Goal: Check status: Check status

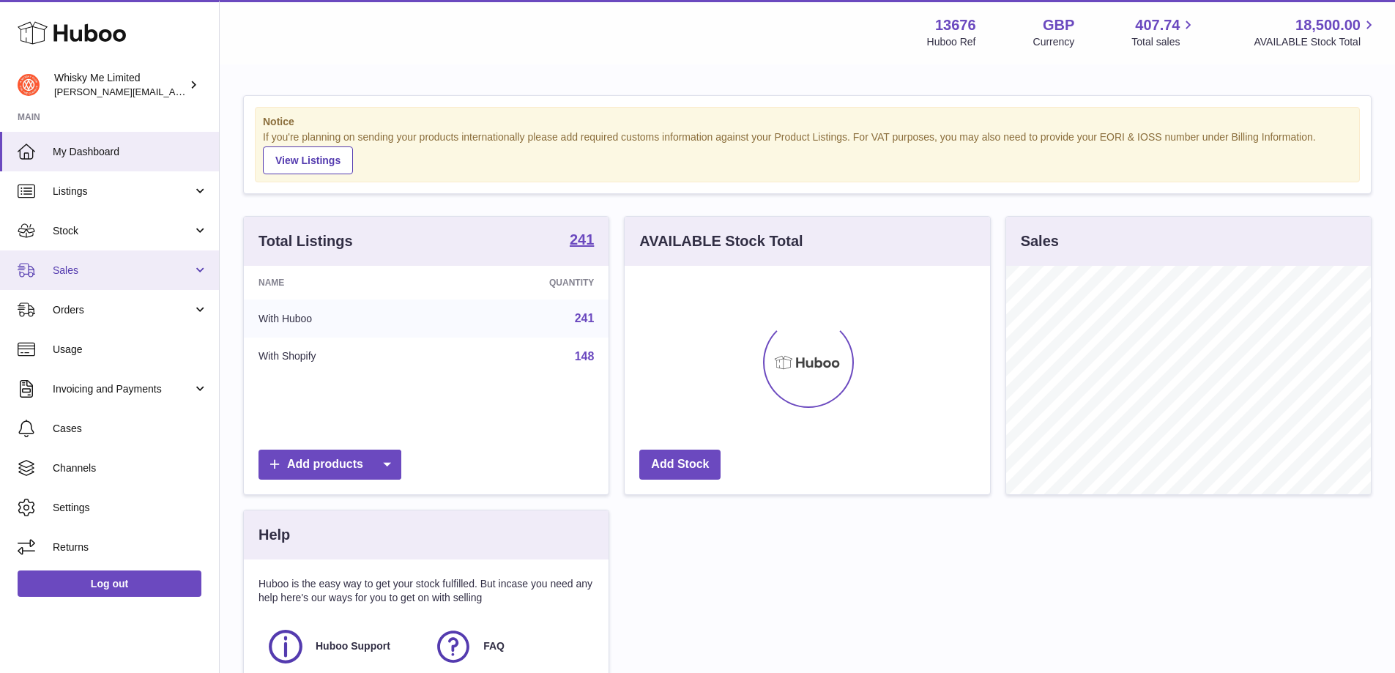
scroll to position [228, 365]
click at [161, 264] on span "Sales" at bounding box center [123, 271] width 140 height 14
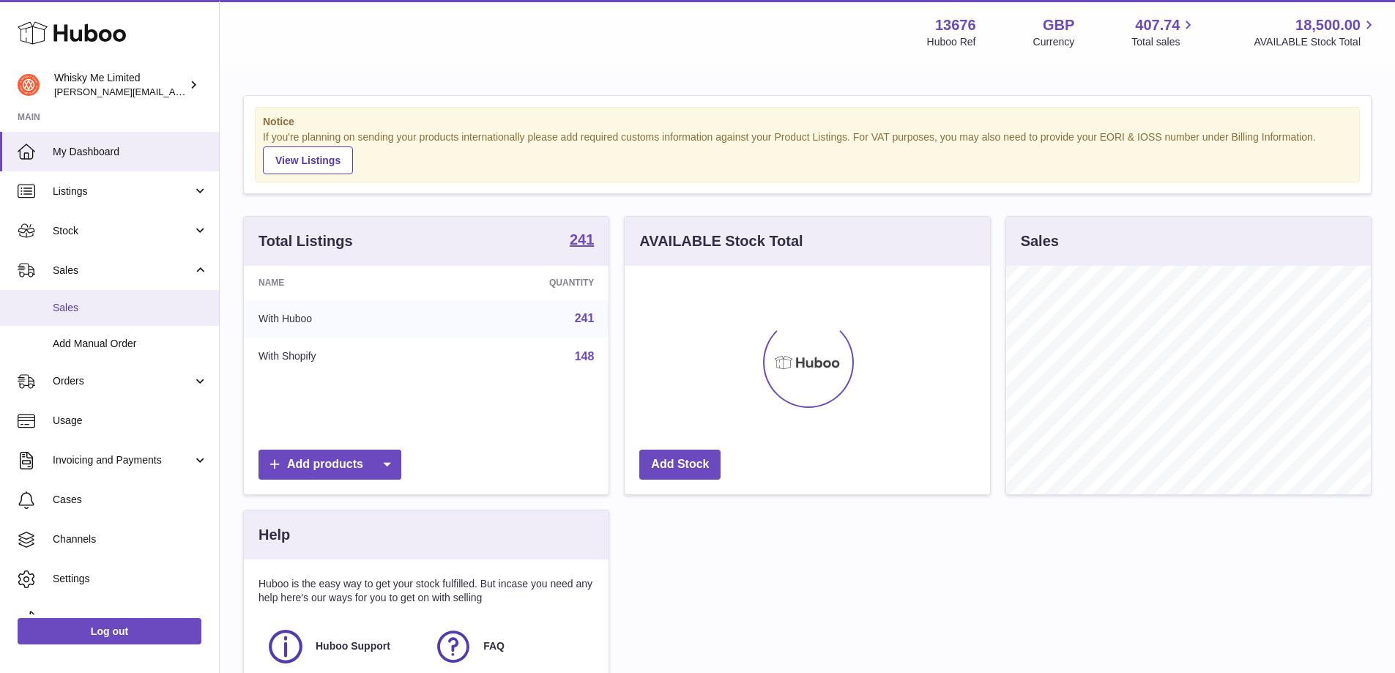
click at [155, 299] on link "Sales" at bounding box center [109, 308] width 219 height 36
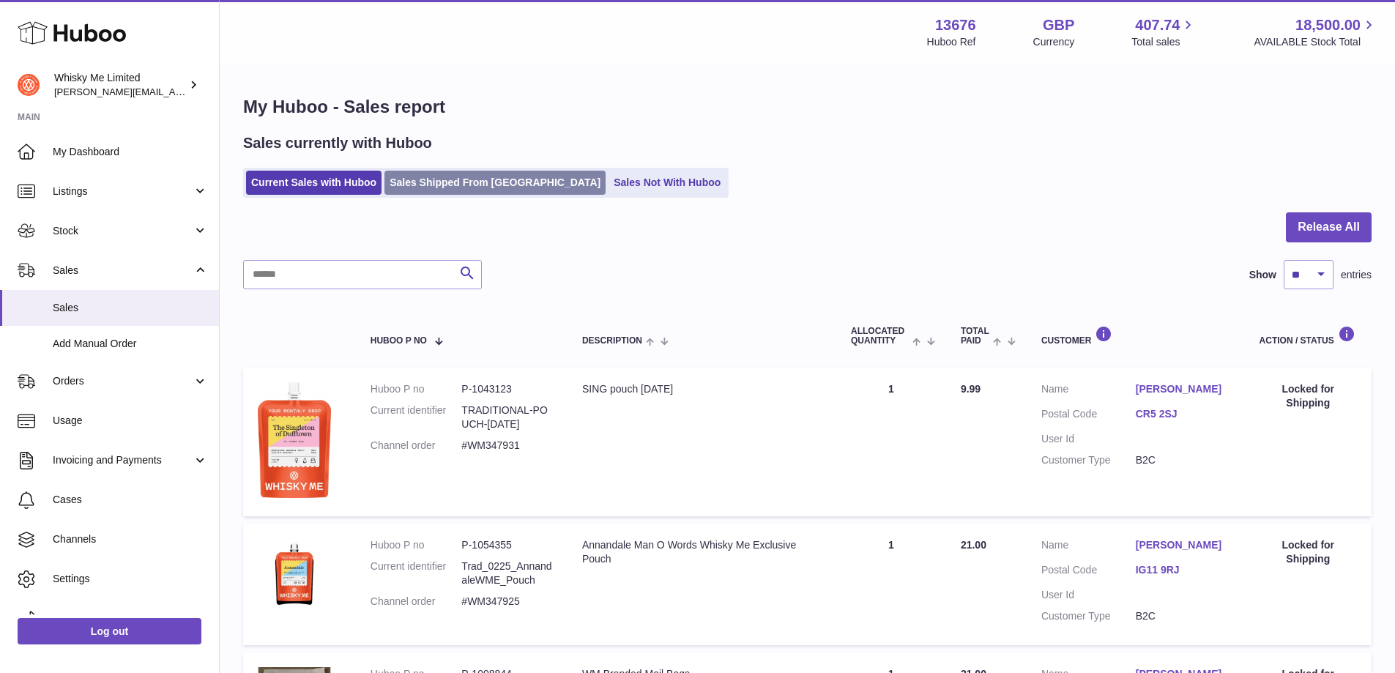
click at [401, 183] on link "Sales Shipped From [GEOGRAPHIC_DATA]" at bounding box center [494, 183] width 221 height 24
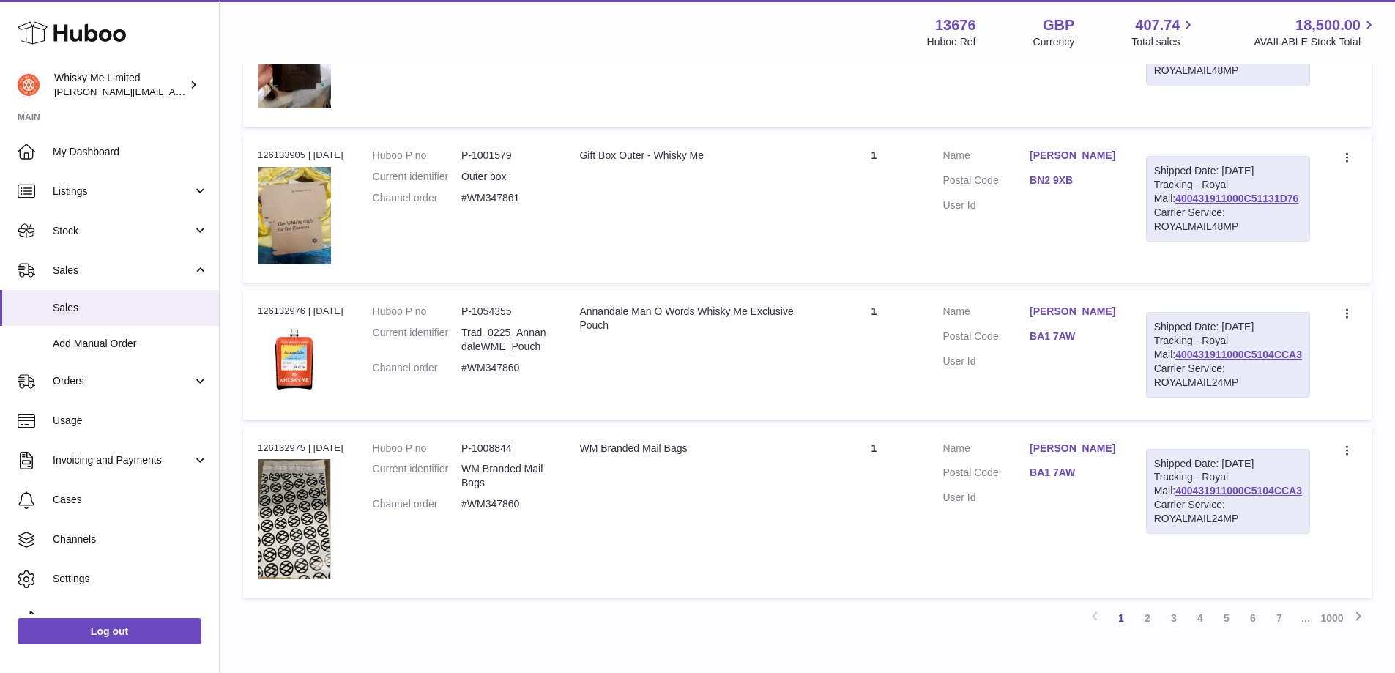
scroll to position [1517, 0]
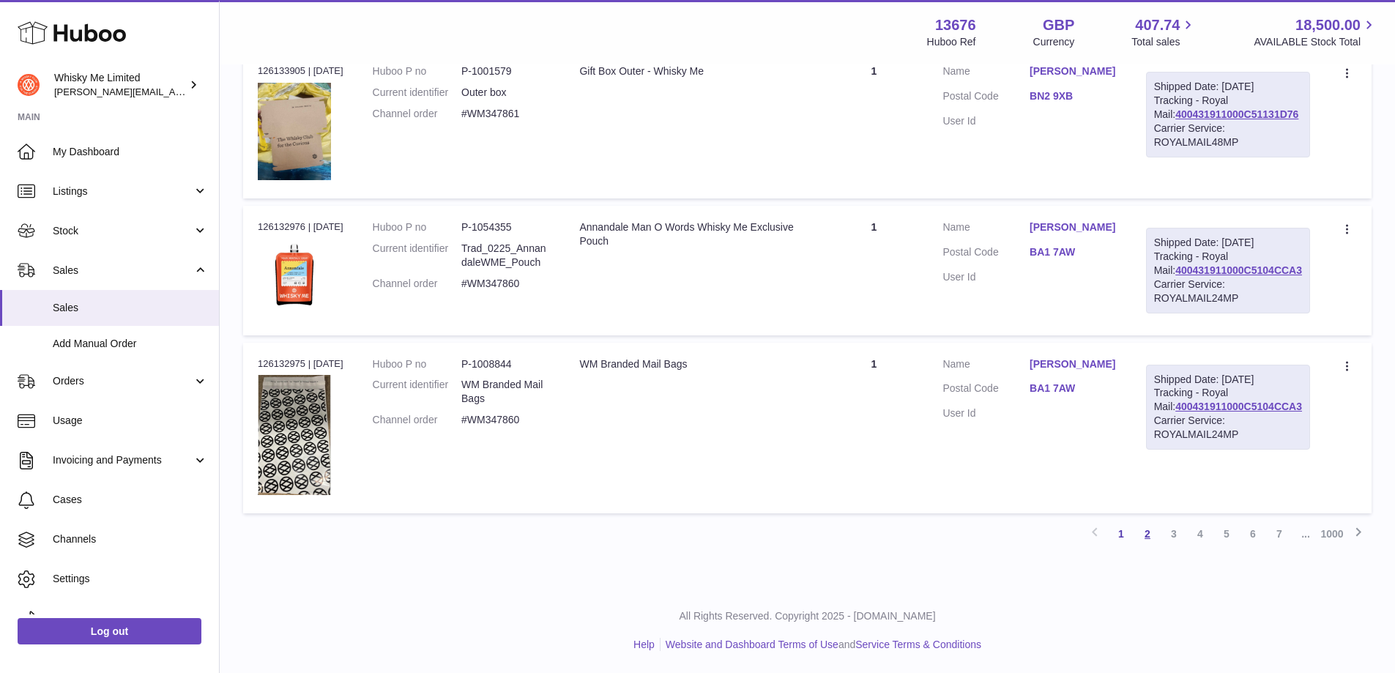
click at [1141, 537] on link "2" at bounding box center [1147, 533] width 26 height 26
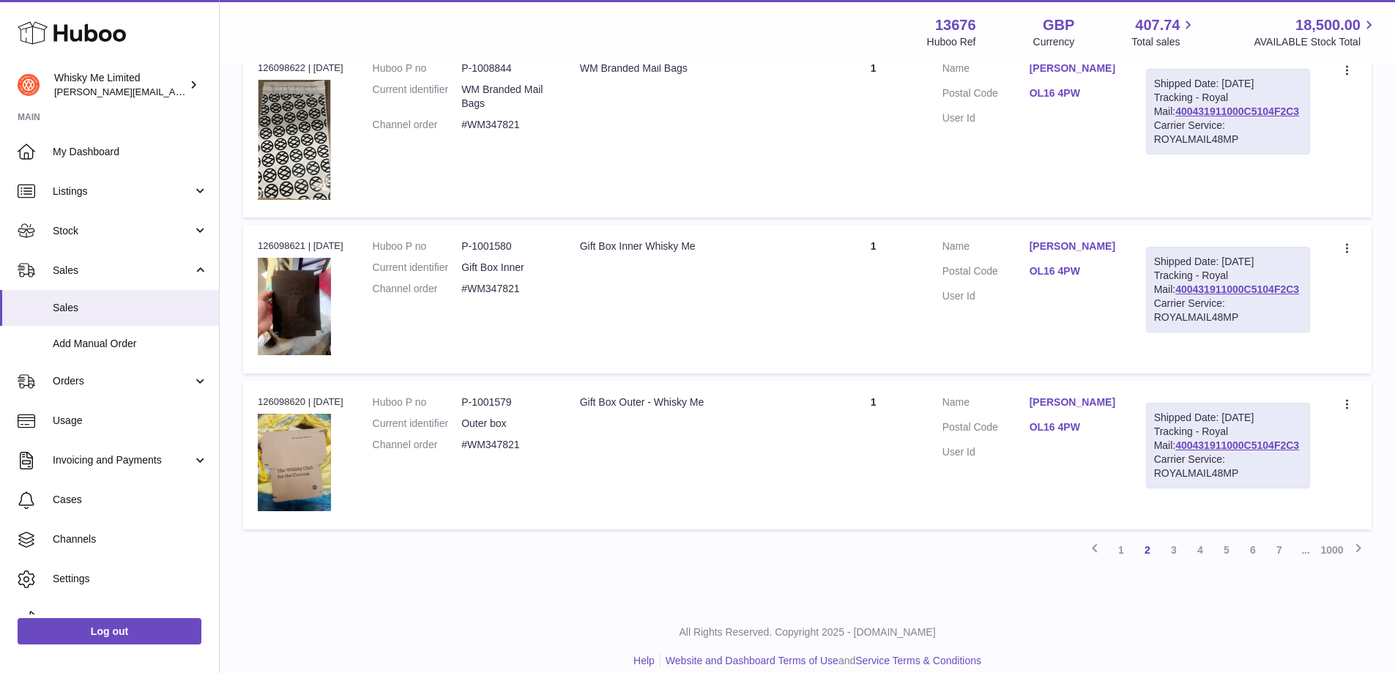
scroll to position [1511, 0]
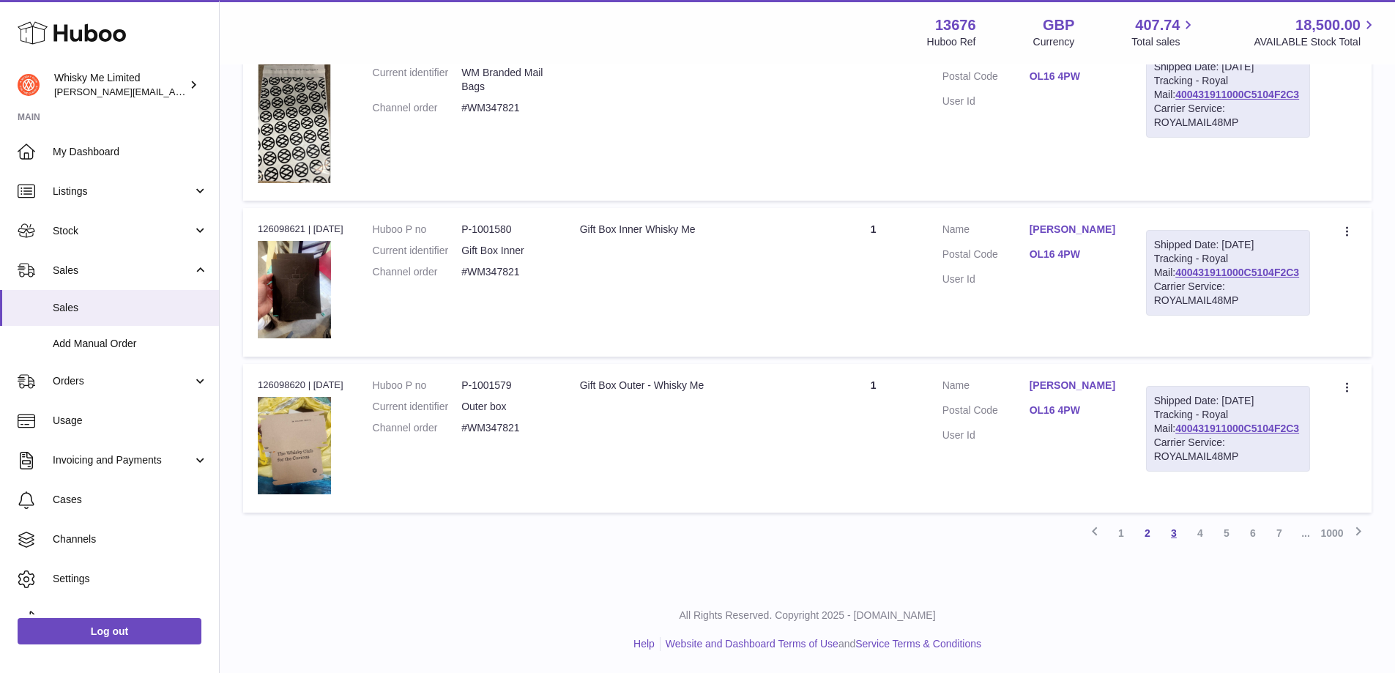
click at [1169, 530] on link "3" at bounding box center [1173, 533] width 26 height 26
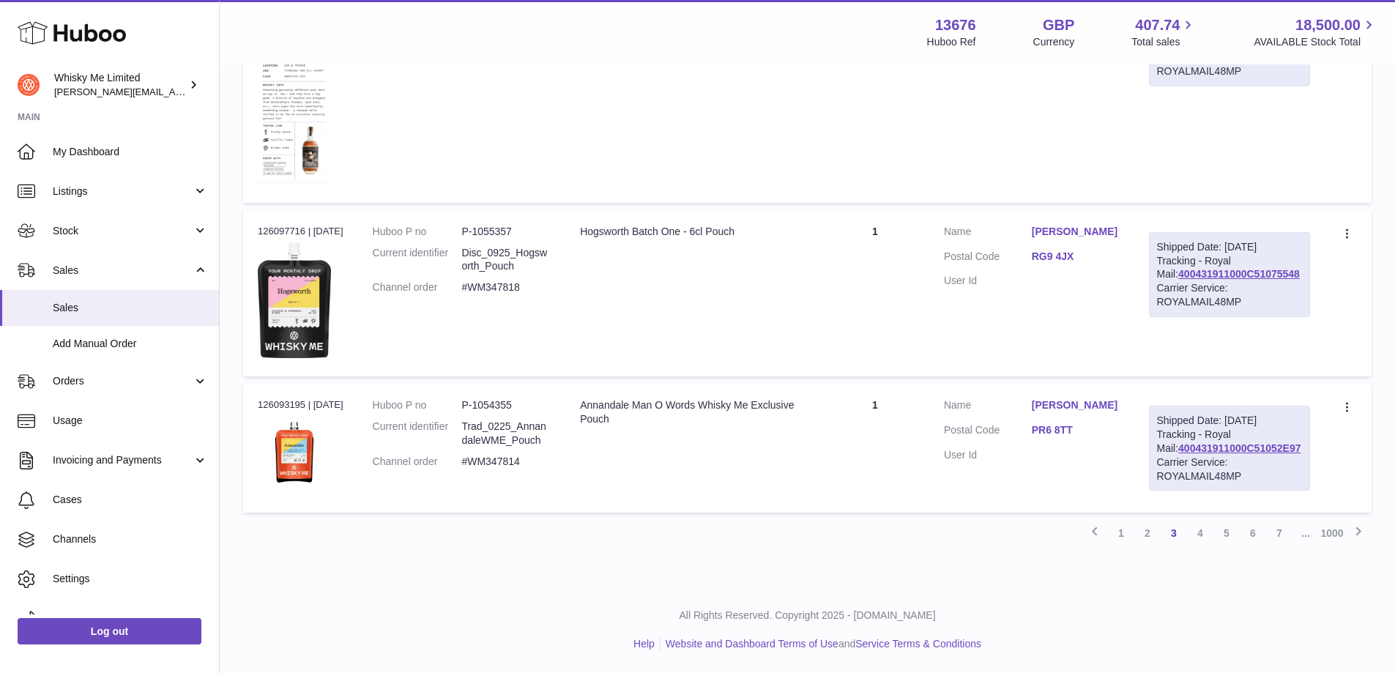
scroll to position [1500, 0]
click at [1119, 533] on link "1" at bounding box center [1121, 533] width 26 height 26
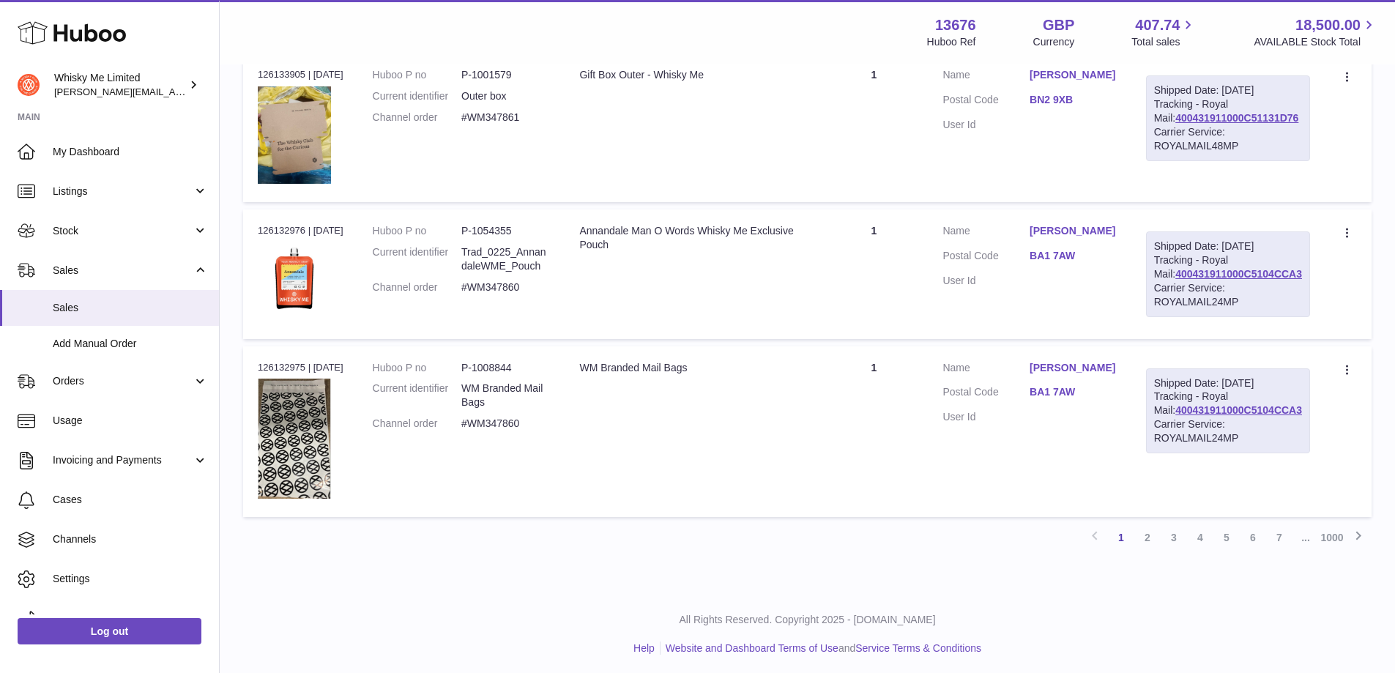
scroll to position [1517, 0]
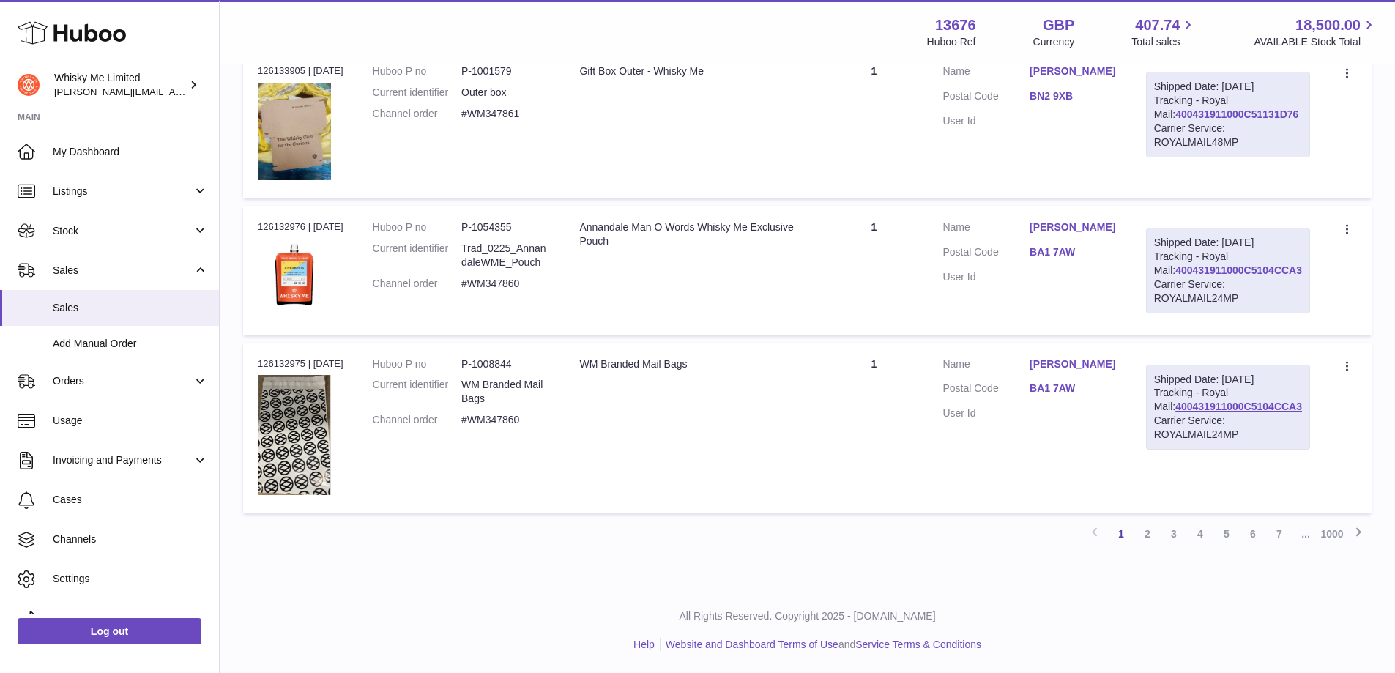
click at [1094, 533] on div "Previous 1 2 3 4 5 6 7 ... 1000 Next" at bounding box center [807, 533] width 1128 height 26
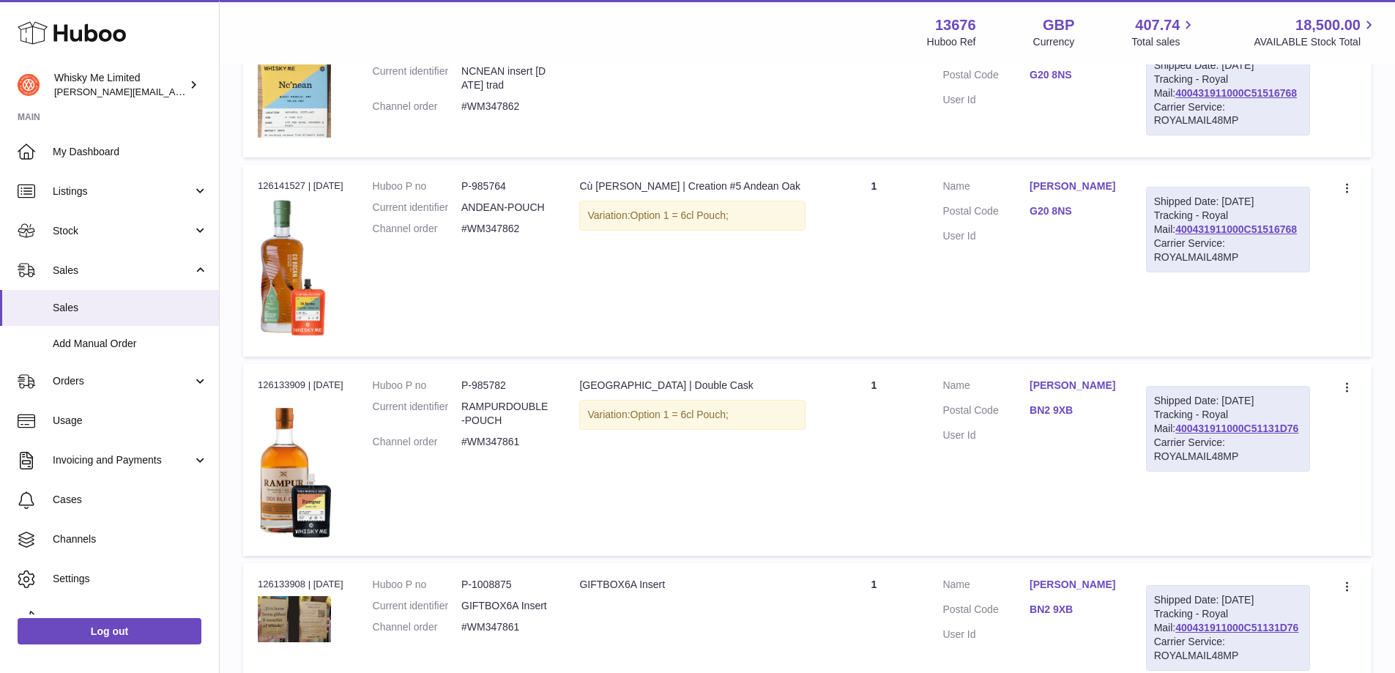
scroll to position [126, 0]
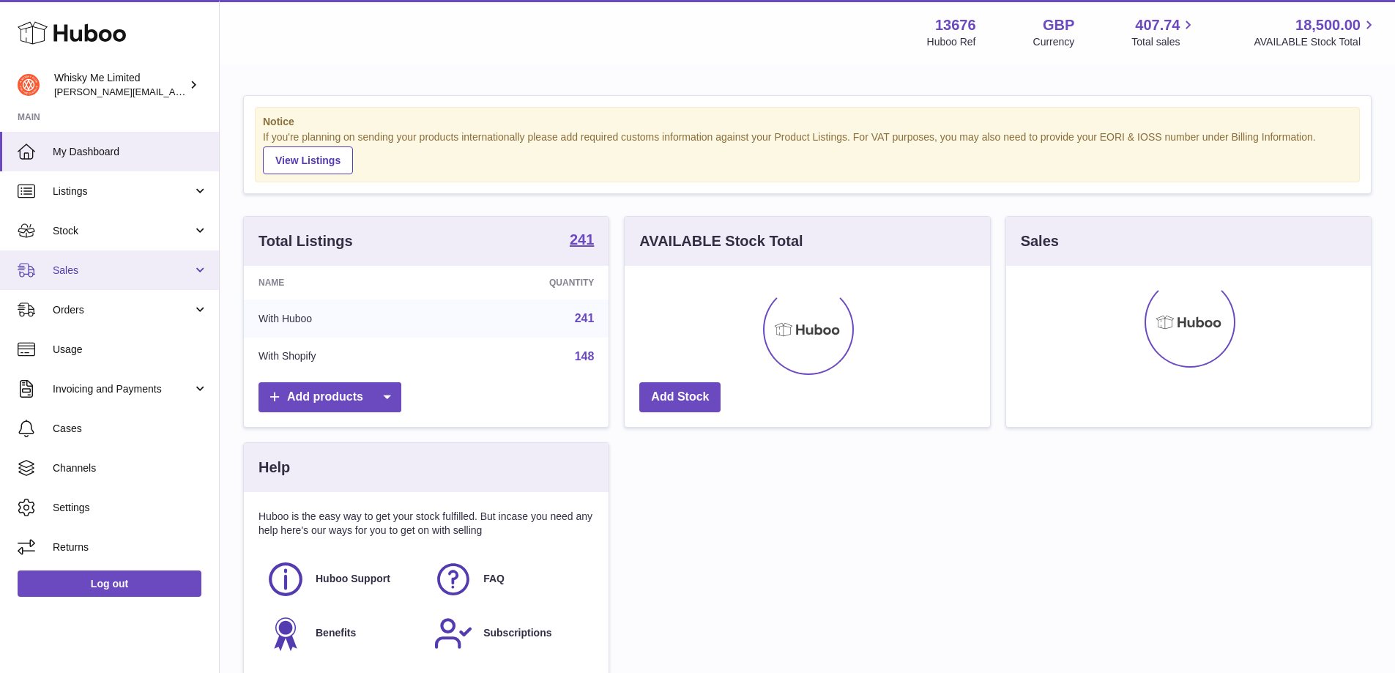
click at [176, 273] on span "Sales" at bounding box center [123, 271] width 140 height 14
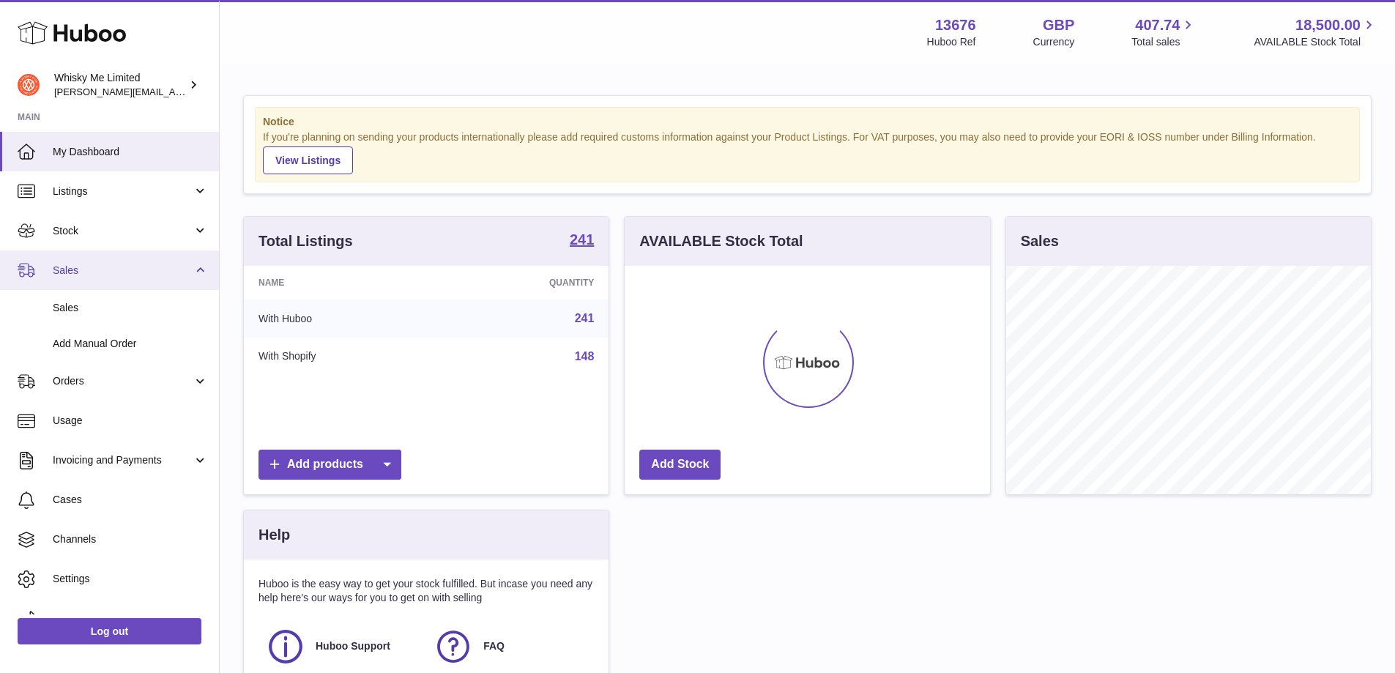
scroll to position [228, 365]
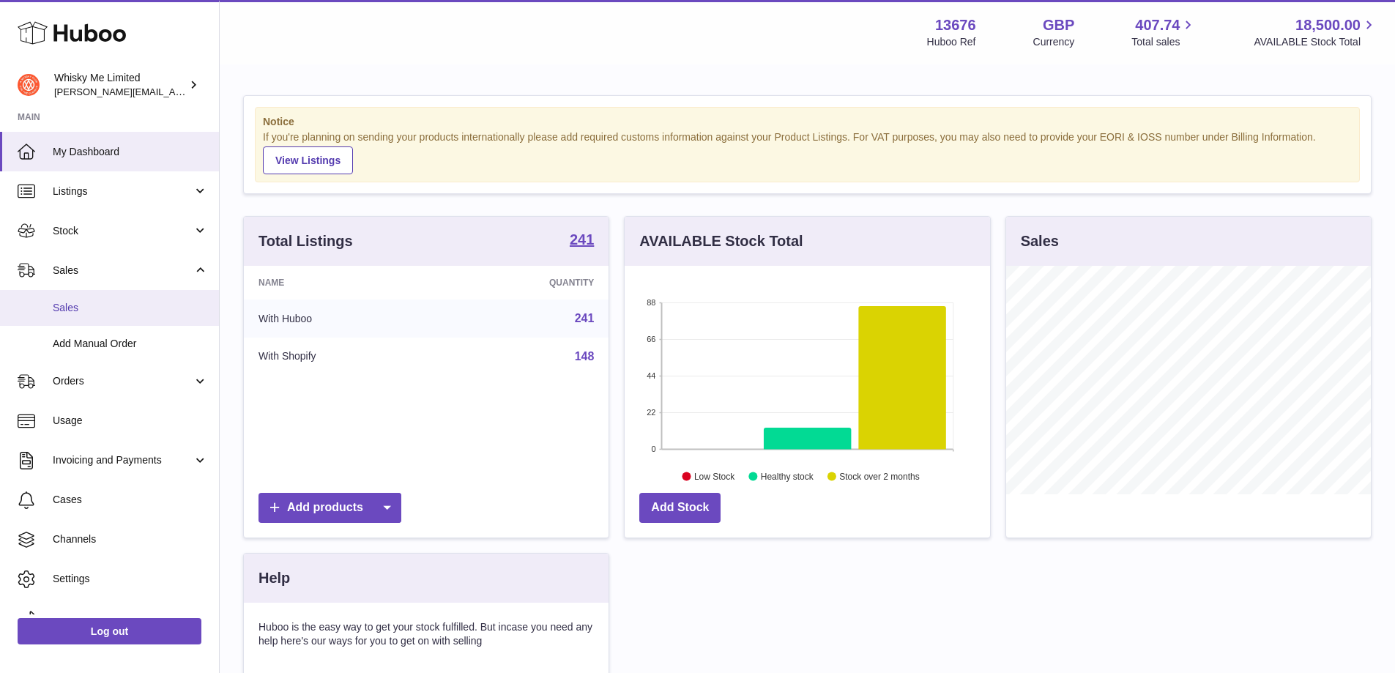
click at [165, 299] on link "Sales" at bounding box center [109, 308] width 219 height 36
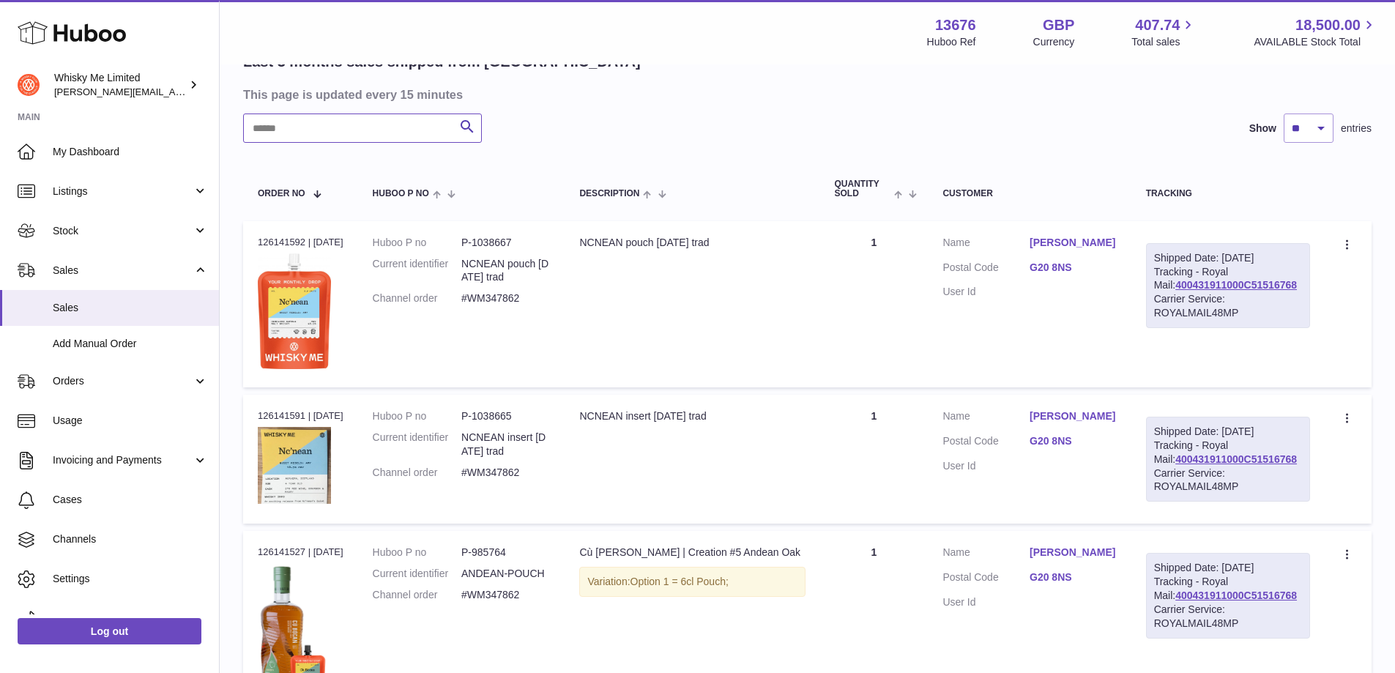
click at [303, 130] on input "text" at bounding box center [362, 127] width 239 height 29
paste input "*******"
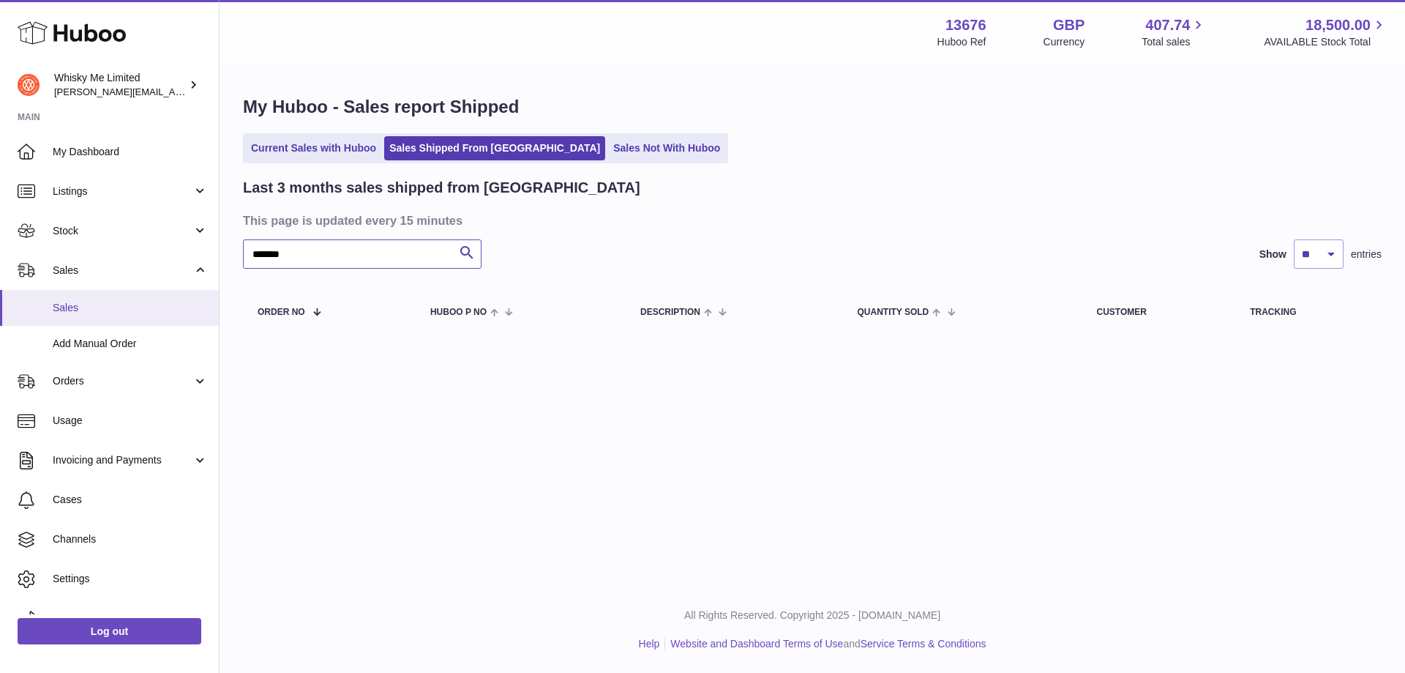
type input "*******"
click at [295, 165] on div "My Huboo - Sales report Shipped Current Sales with Huboo Sales Shipped From Hub…" at bounding box center [813, 217] width 1186 height 302
click at [293, 154] on link "Current Sales with Huboo" at bounding box center [313, 148] width 135 height 24
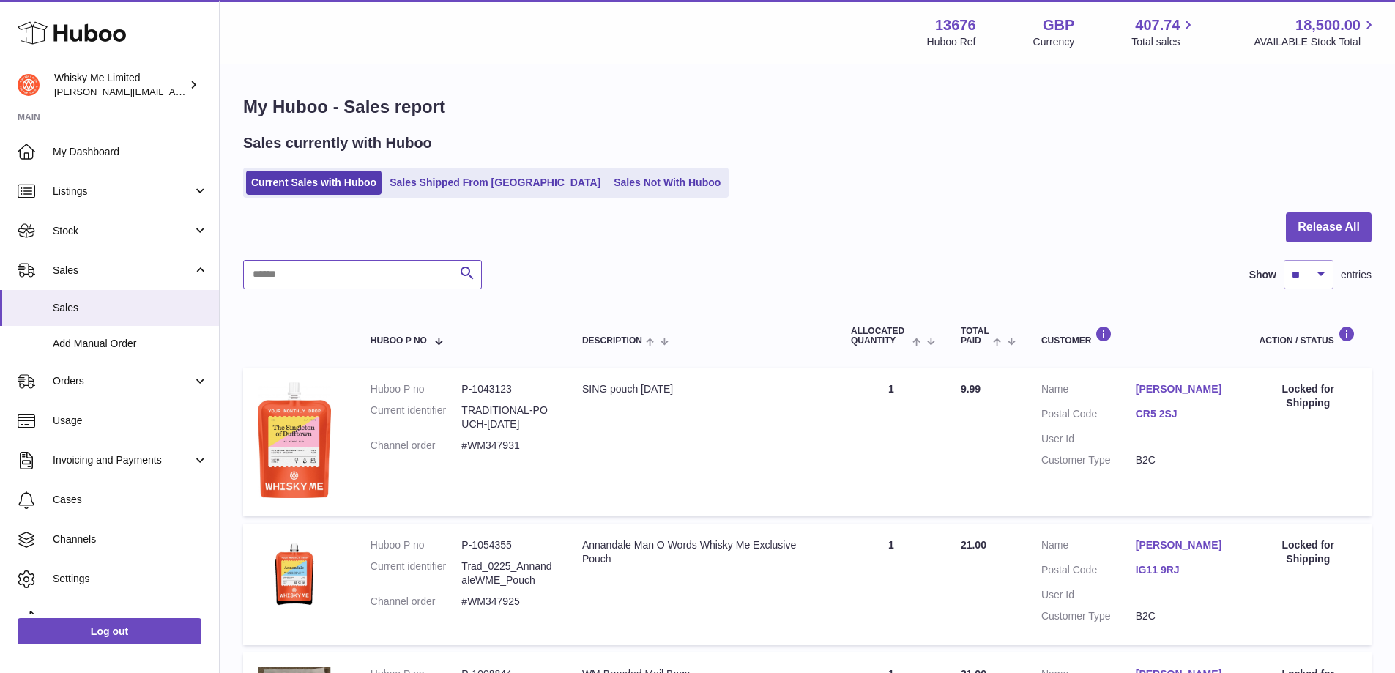
click at [419, 268] on input "text" at bounding box center [362, 274] width 239 height 29
click at [421, 191] on link "Sales Shipped From [GEOGRAPHIC_DATA]" at bounding box center [494, 183] width 221 height 24
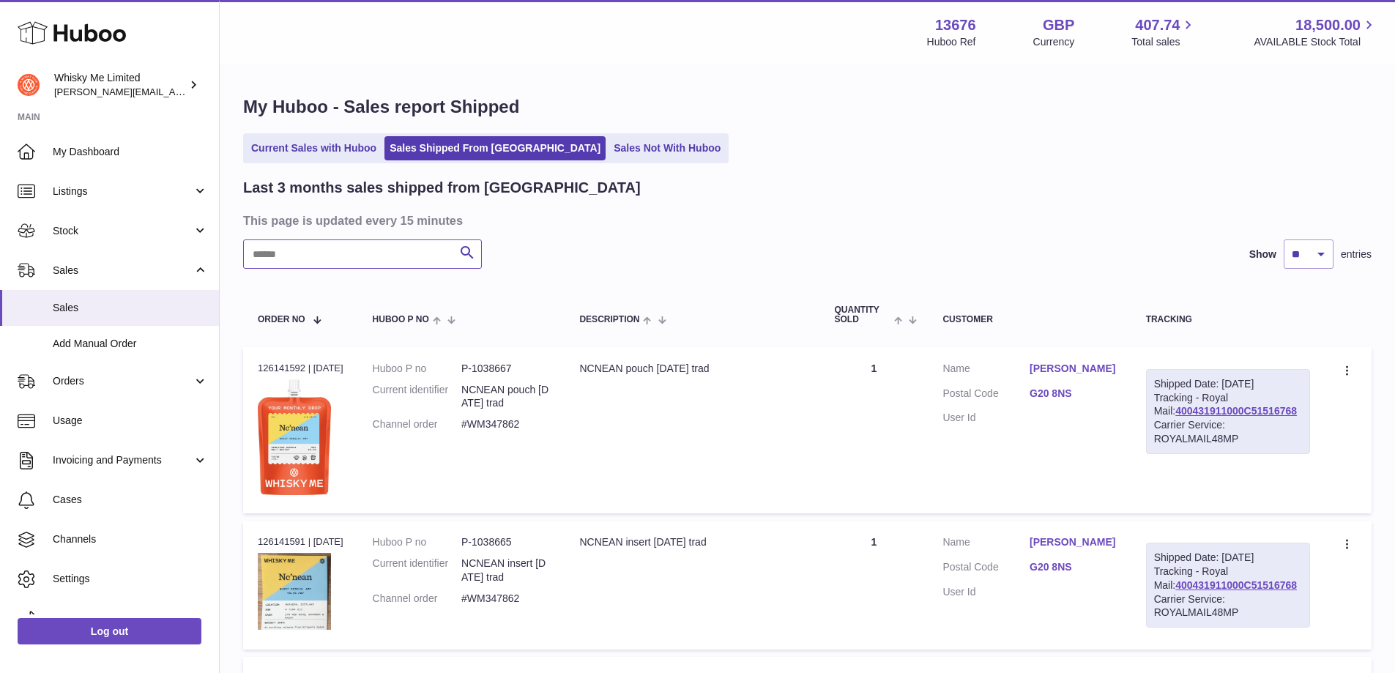
click at [339, 261] on input "text" at bounding box center [362, 253] width 239 height 29
paste input "*******"
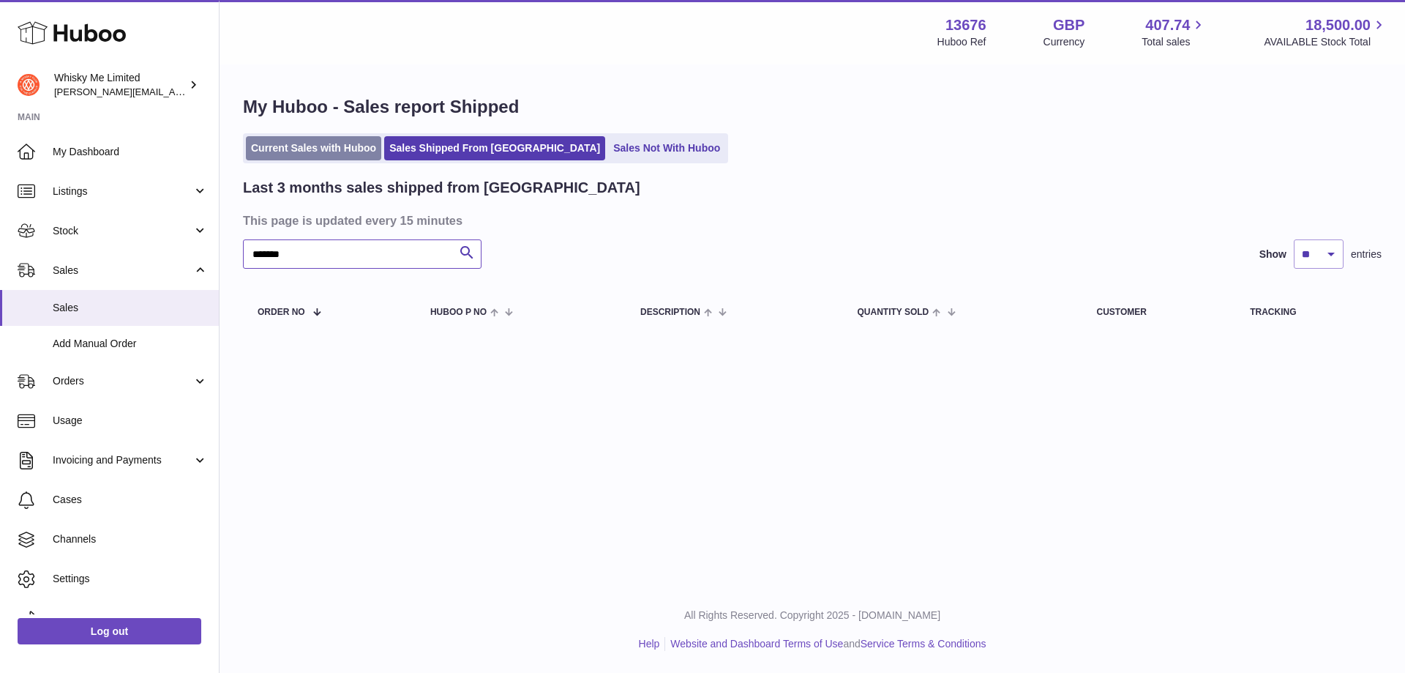
type input "*******"
click at [317, 156] on link "Current Sales with Huboo" at bounding box center [313, 148] width 135 height 24
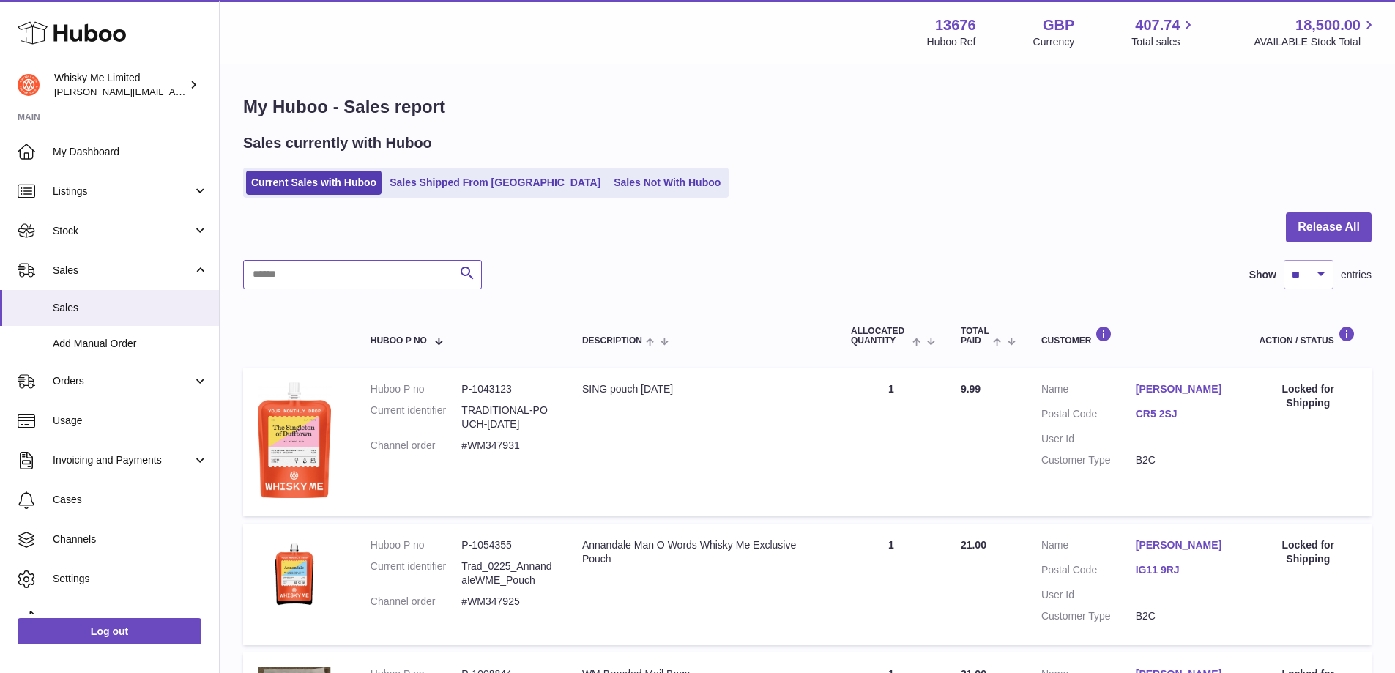
click at [332, 280] on input "text" at bounding box center [362, 274] width 239 height 29
paste input "*******"
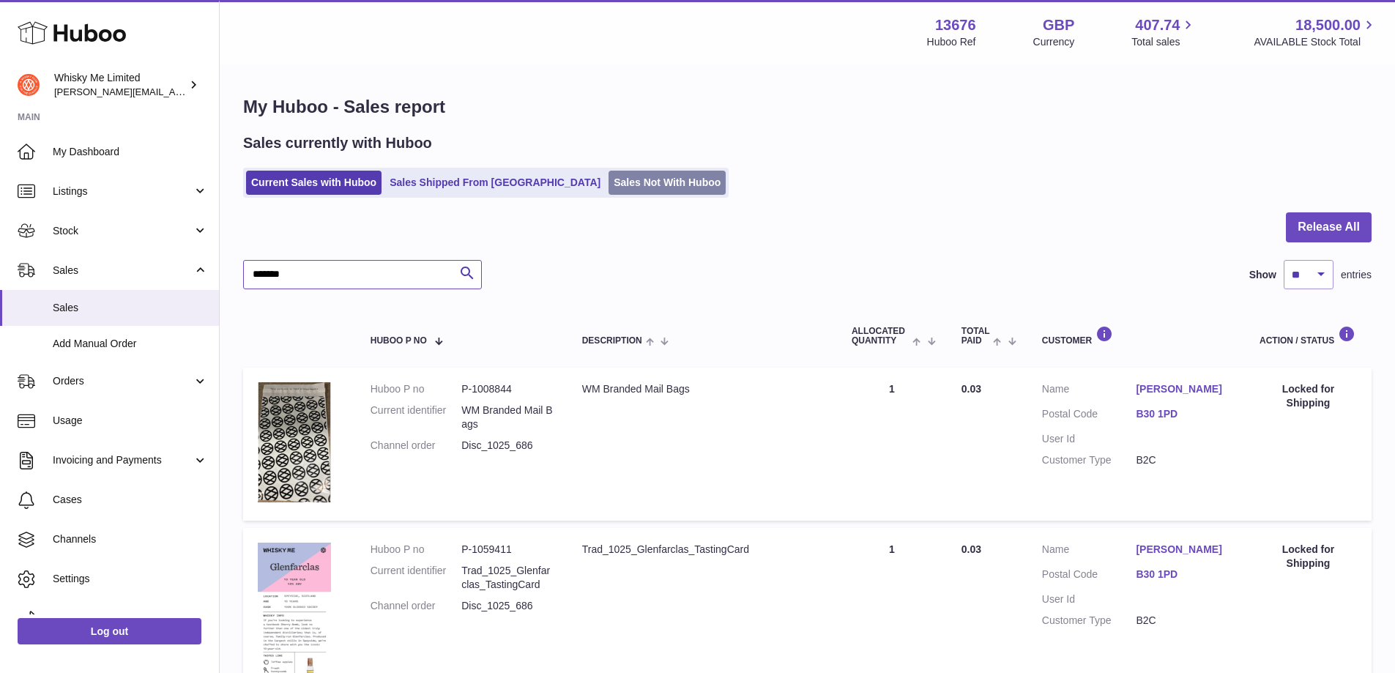
type input "*******"
click at [608, 188] on link "Sales Not With Huboo" at bounding box center [666, 183] width 117 height 24
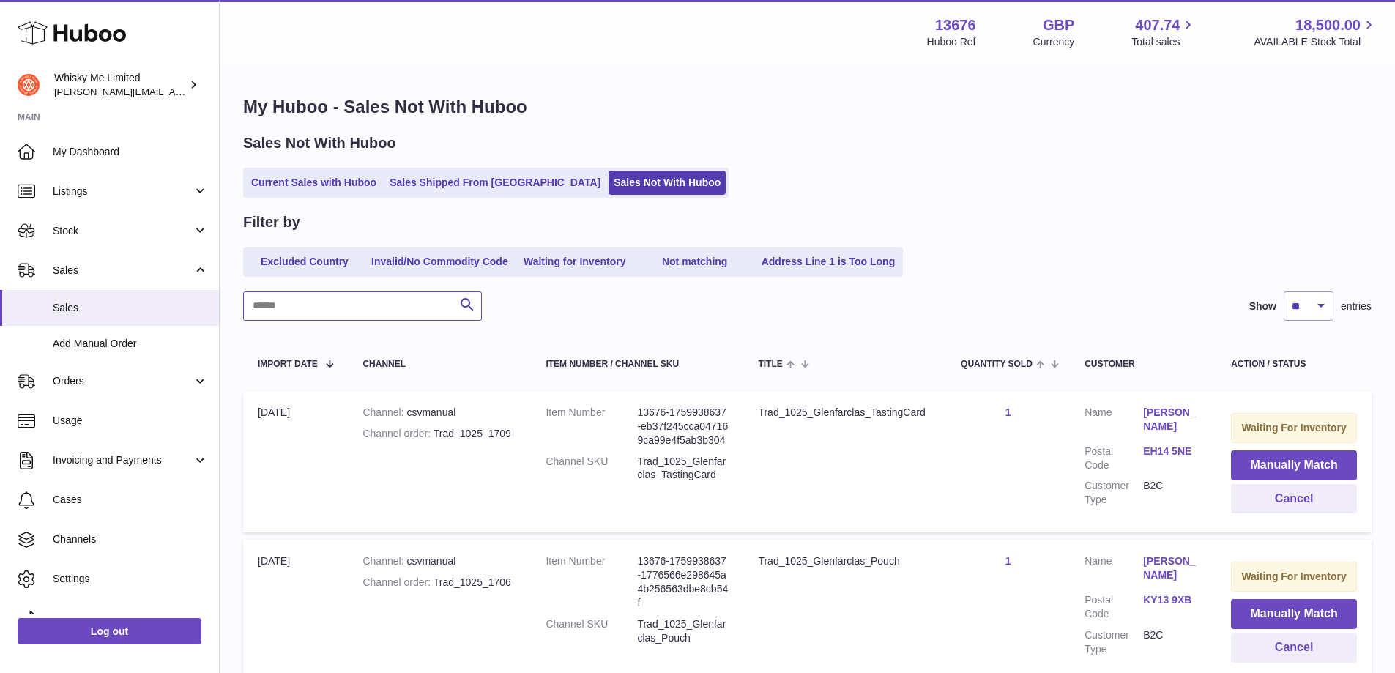
click at [423, 300] on input "text" at bounding box center [362, 305] width 239 height 29
paste input "*******"
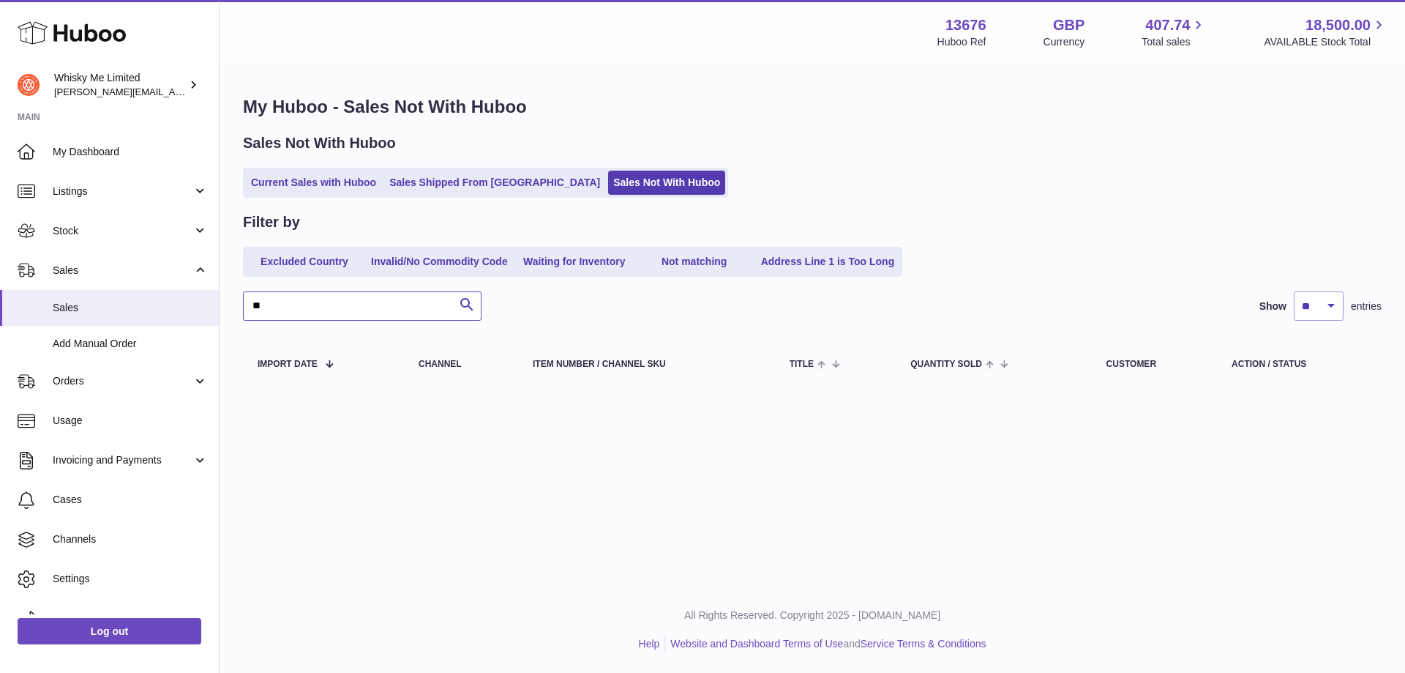
type input "*"
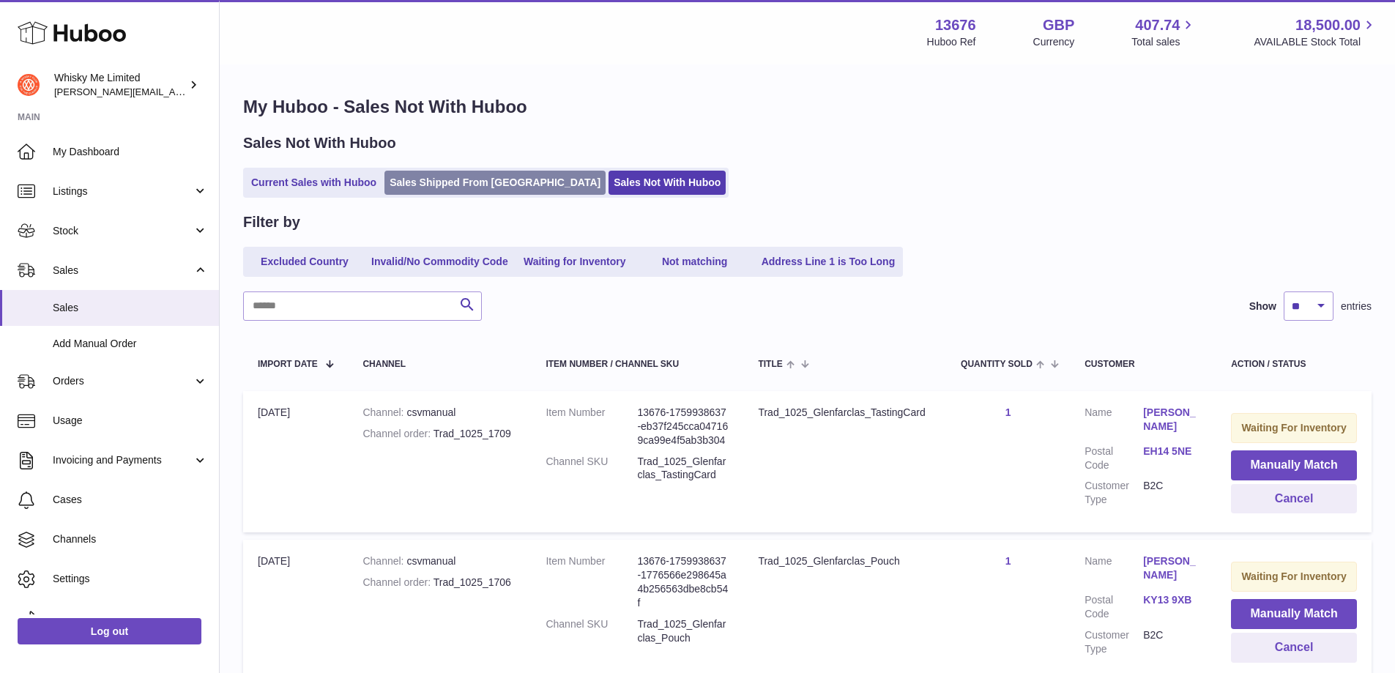
click at [441, 190] on link "Sales Shipped From Huboo" at bounding box center [494, 183] width 221 height 24
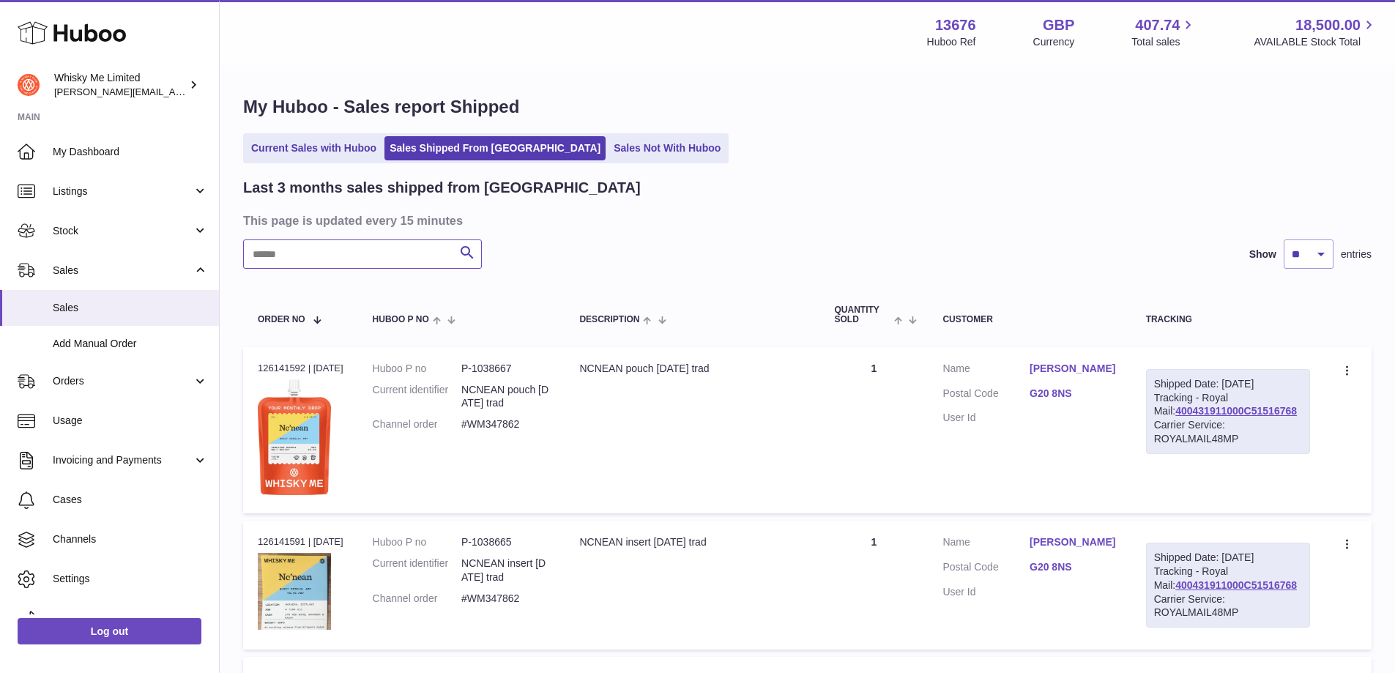
click at [313, 264] on input "text" at bounding box center [362, 253] width 239 height 29
paste input "*******"
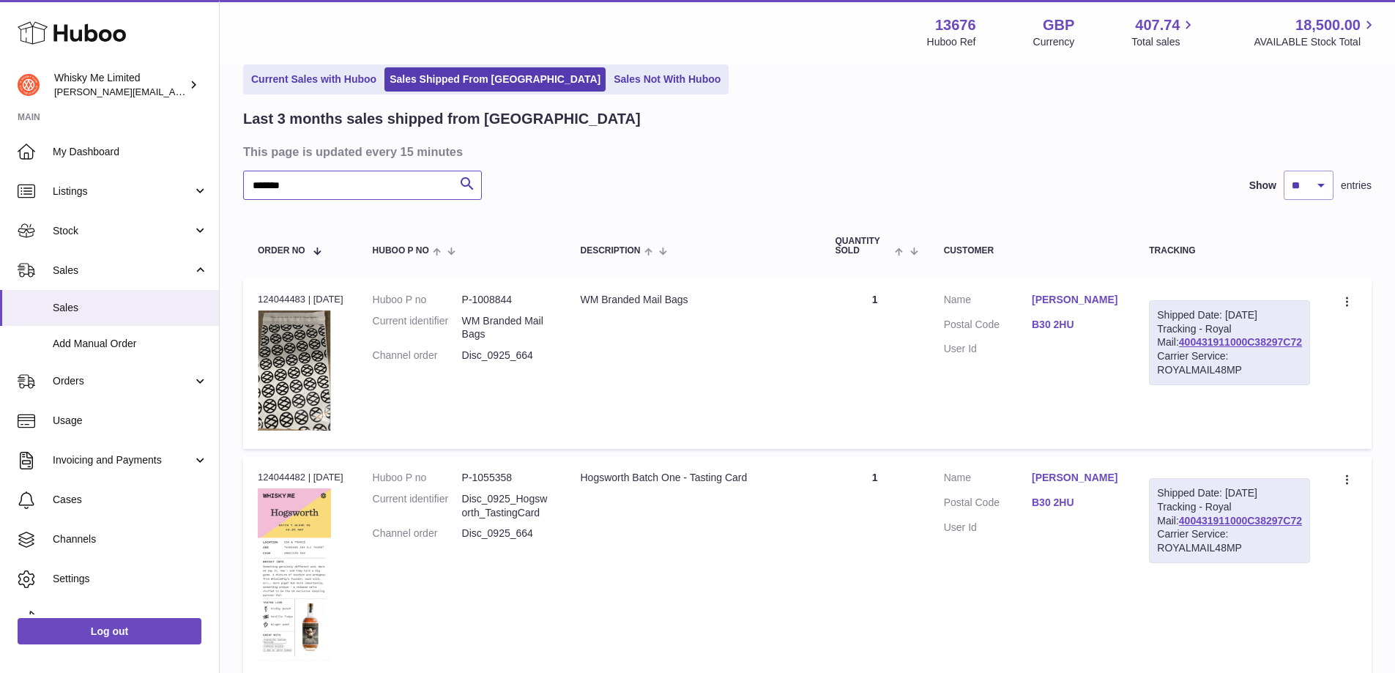
scroll to position [146, 0]
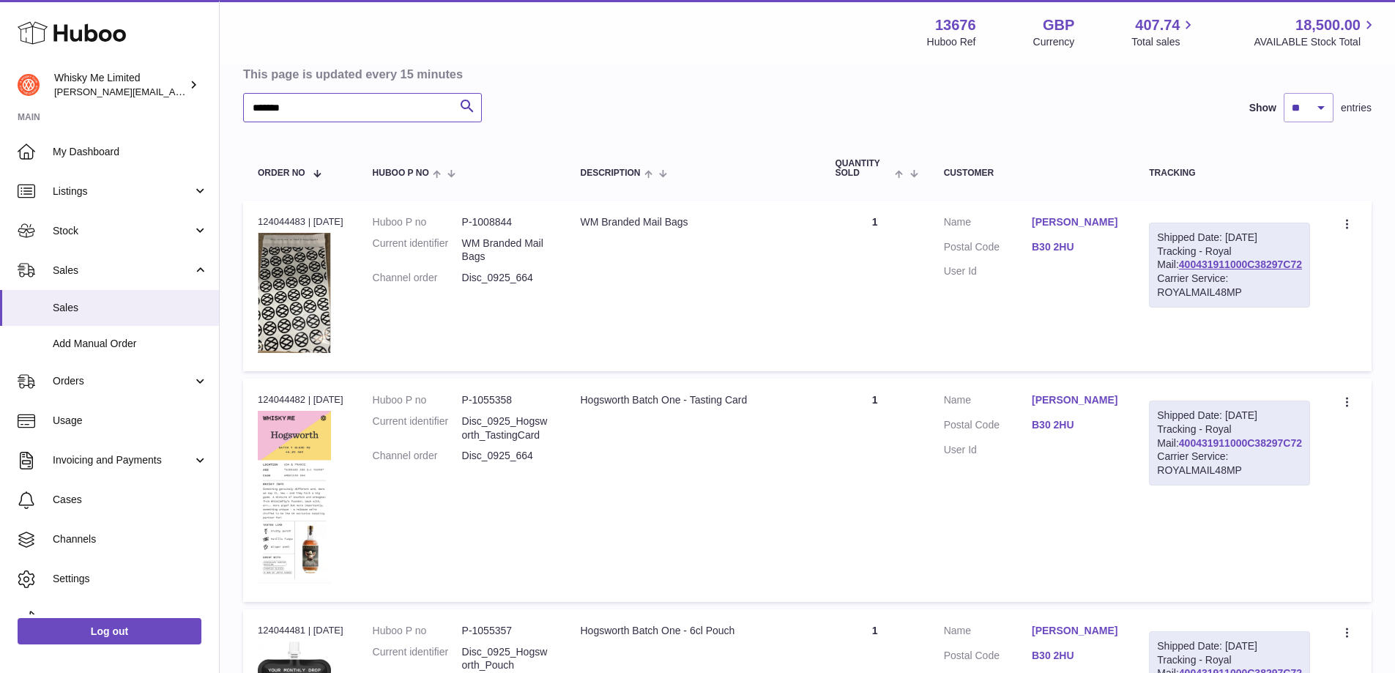
type input "*******"
click at [1214, 449] on link "400431911000C38297C72" at bounding box center [1240, 443] width 123 height 12
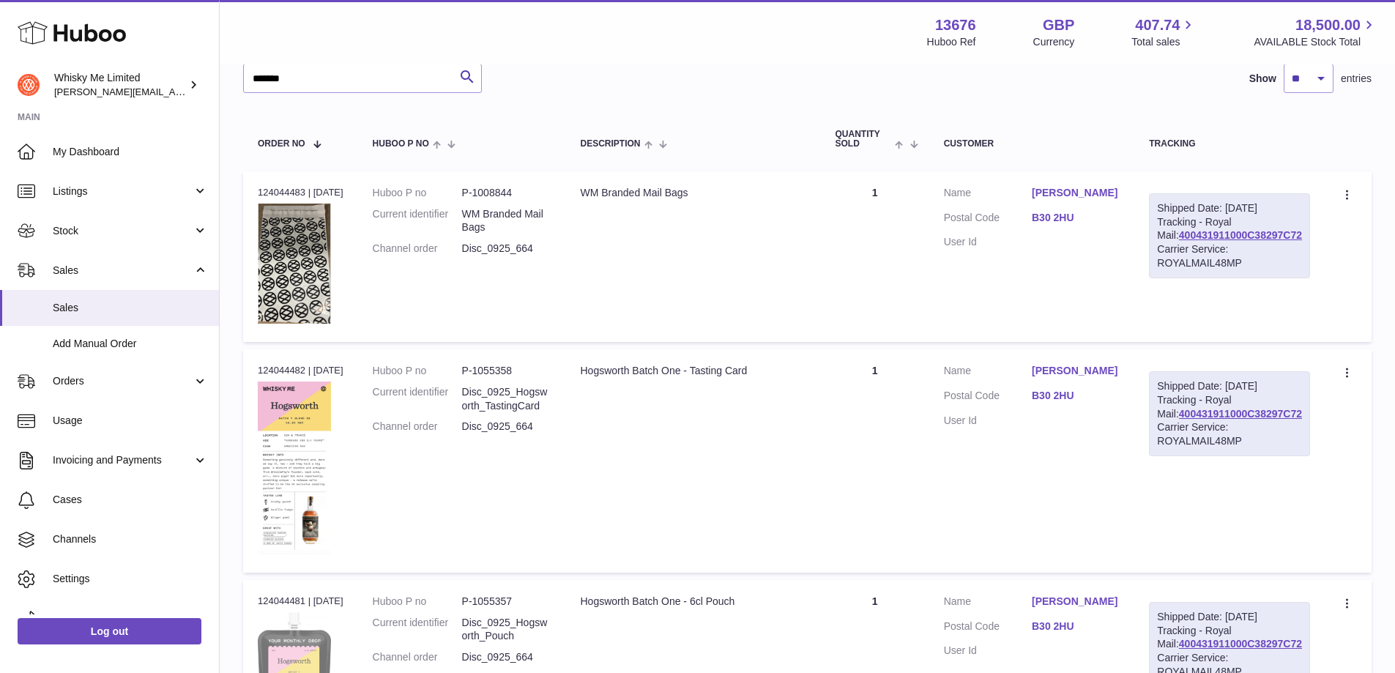
scroll to position [70, 0]
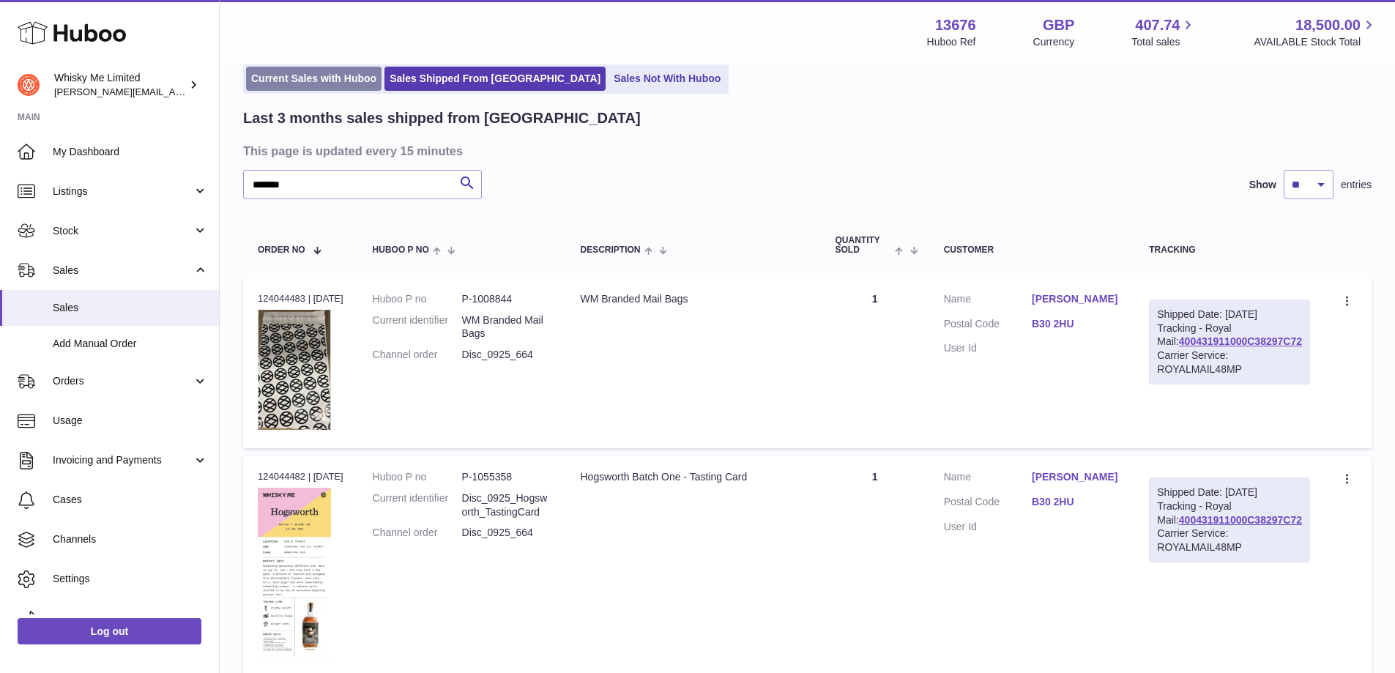
click at [325, 88] on link "Current Sales with Huboo" at bounding box center [313, 79] width 135 height 24
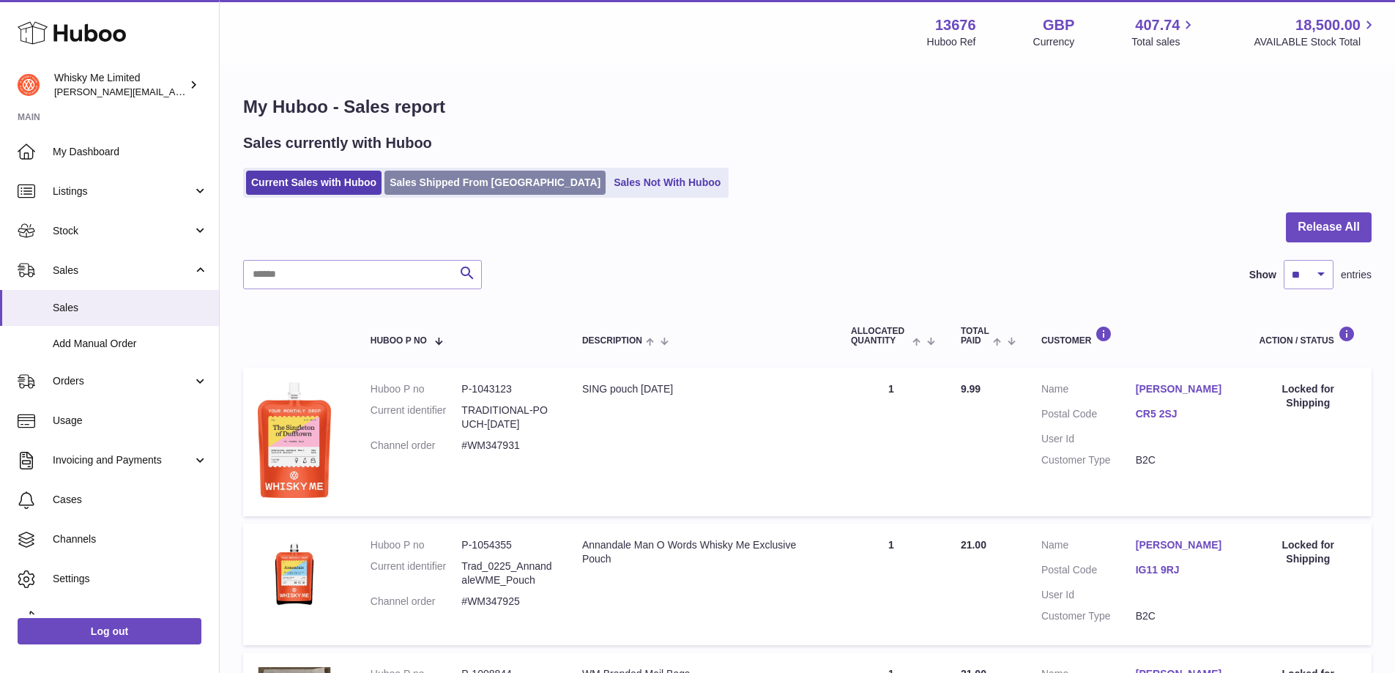
click at [433, 184] on link "Sales Shipped From Huboo" at bounding box center [494, 183] width 221 height 24
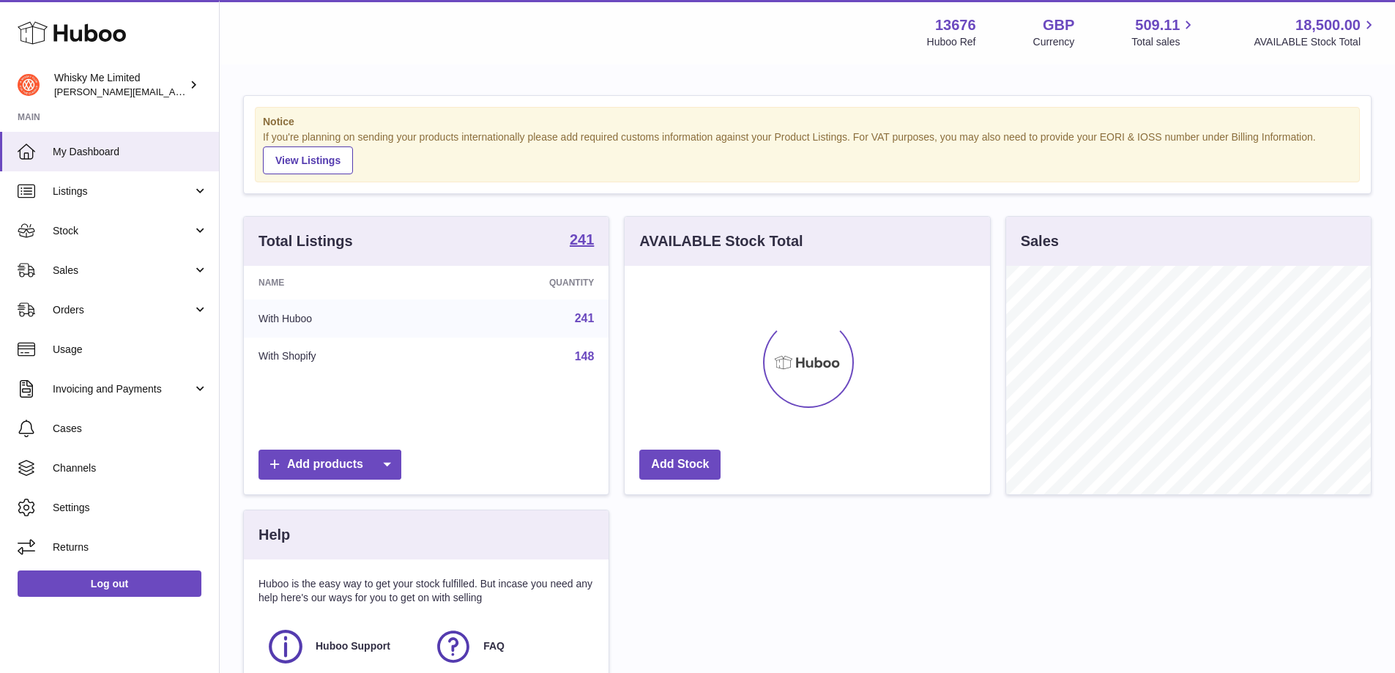
scroll to position [228, 365]
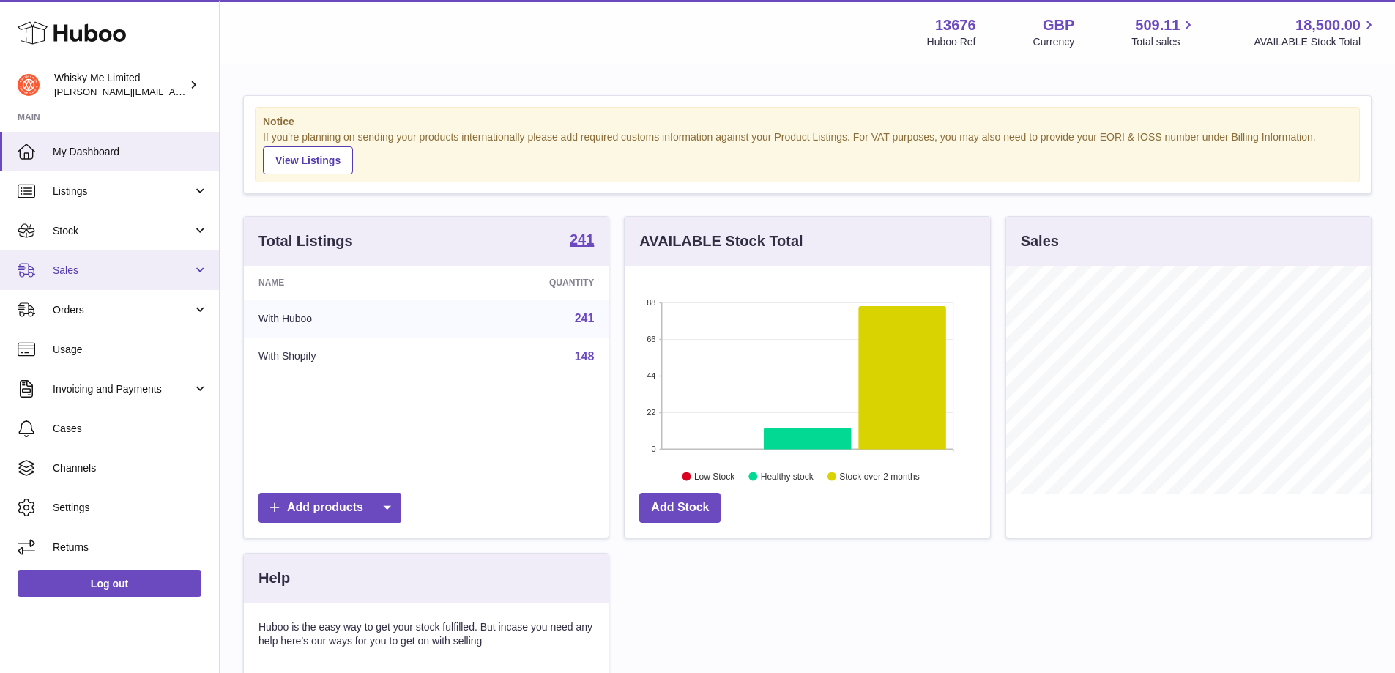
click at [119, 270] on span "Sales" at bounding box center [123, 271] width 140 height 14
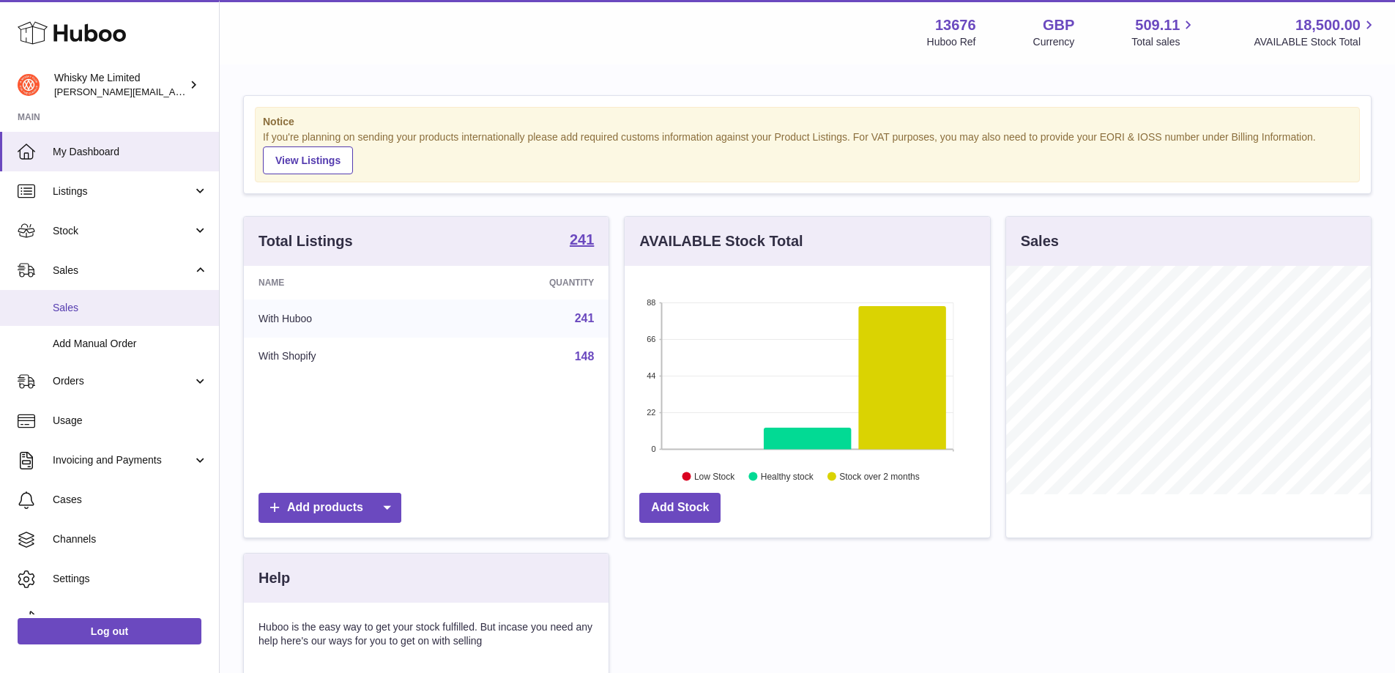
click at [119, 302] on span "Sales" at bounding box center [130, 308] width 155 height 14
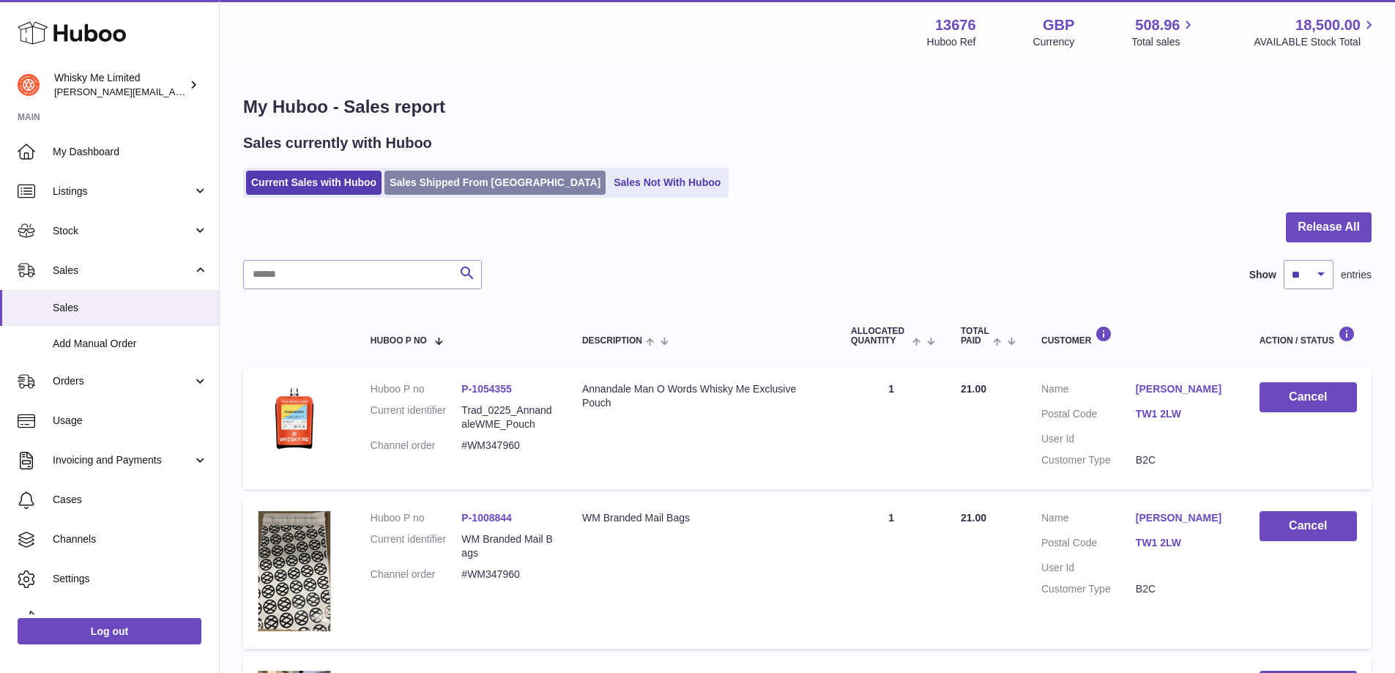
click at [443, 177] on link "Sales Shipped From [GEOGRAPHIC_DATA]" at bounding box center [494, 183] width 221 height 24
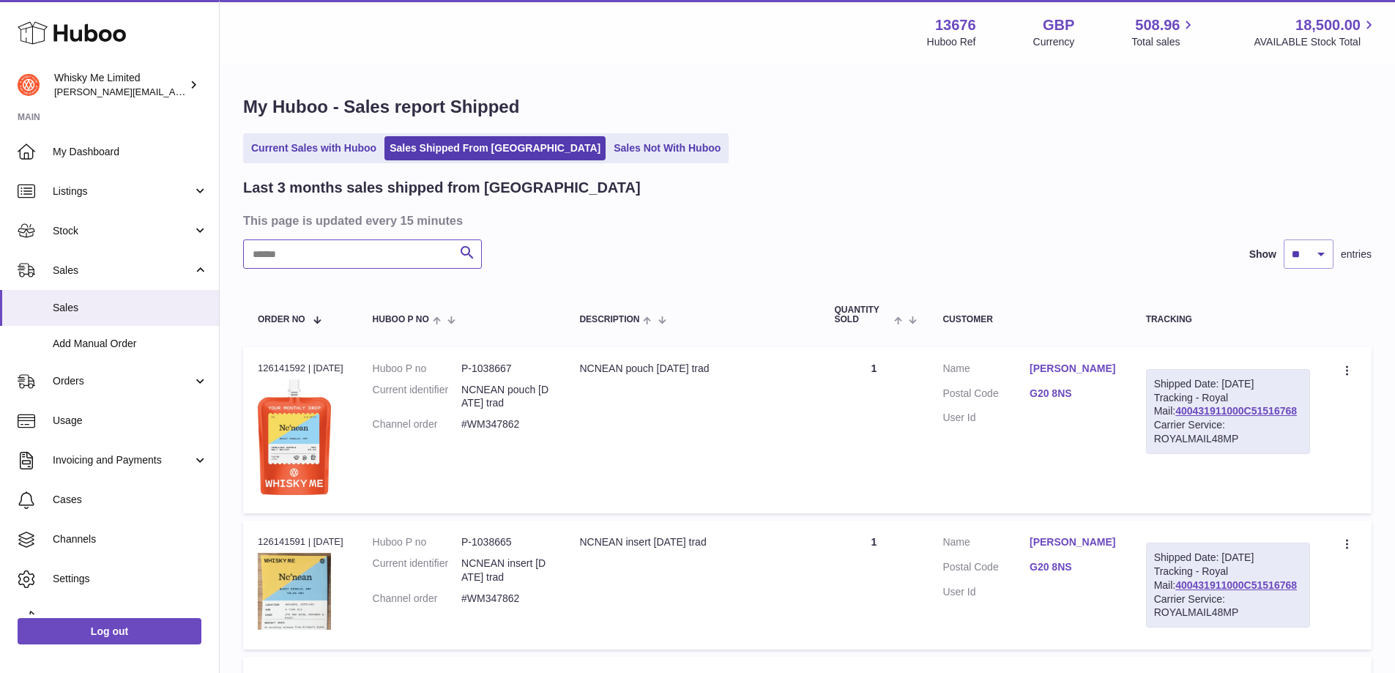
click at [336, 253] on input "text" at bounding box center [362, 253] width 239 height 29
paste input "********"
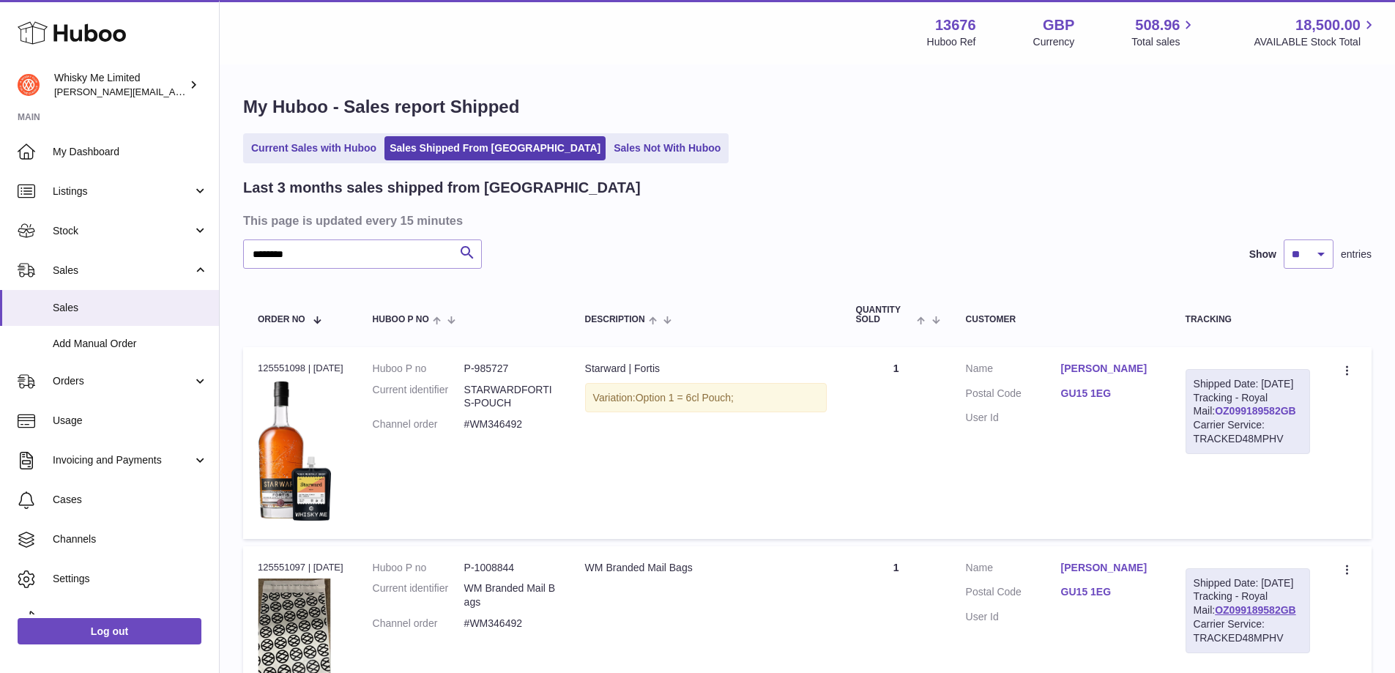
click at [1244, 417] on link "OZ099189582GB" at bounding box center [1254, 411] width 81 height 12
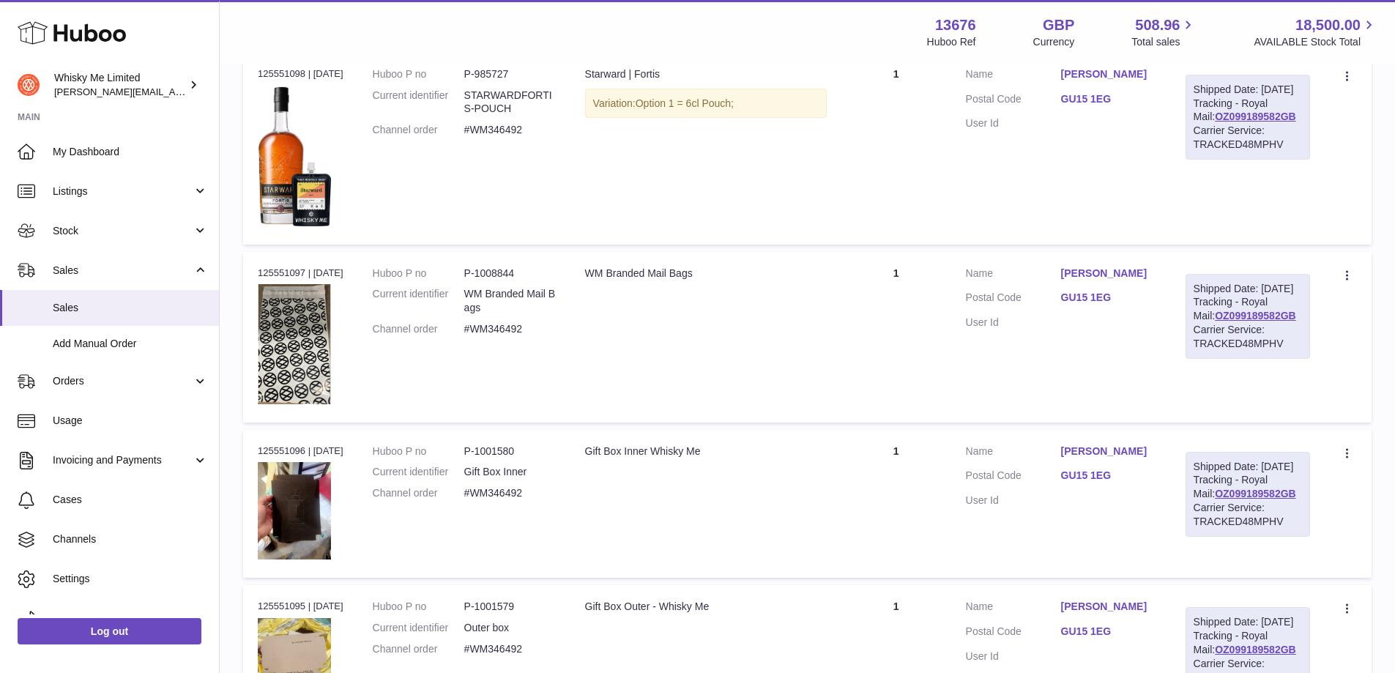
scroll to position [262, 0]
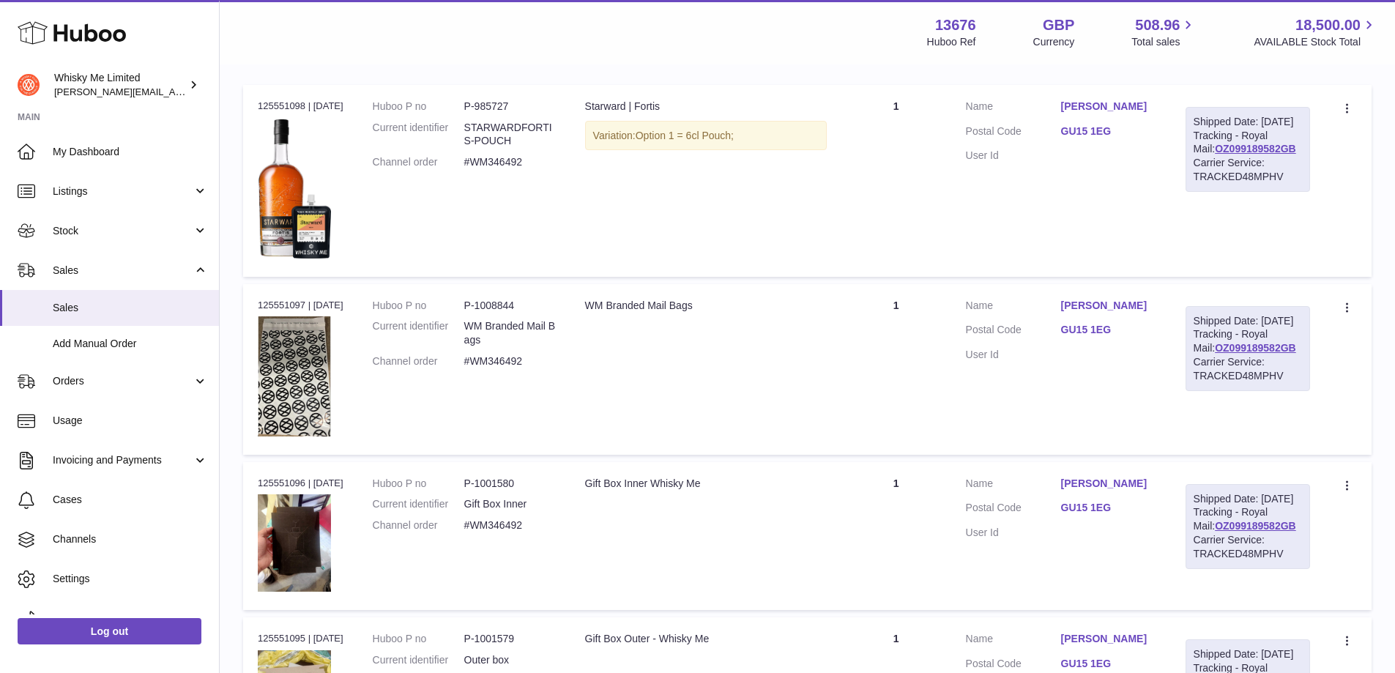
drag, startPoint x: 1290, startPoint y: 359, endPoint x: 1188, endPoint y: 361, distance: 101.8
click at [1188, 361] on td "Shipped Date: 8th Oct 2025 Tracking - Royal Mail: OZ099189582GB Carrier Service…" at bounding box center [1248, 369] width 154 height 171
copy link "OZ099189582GB"
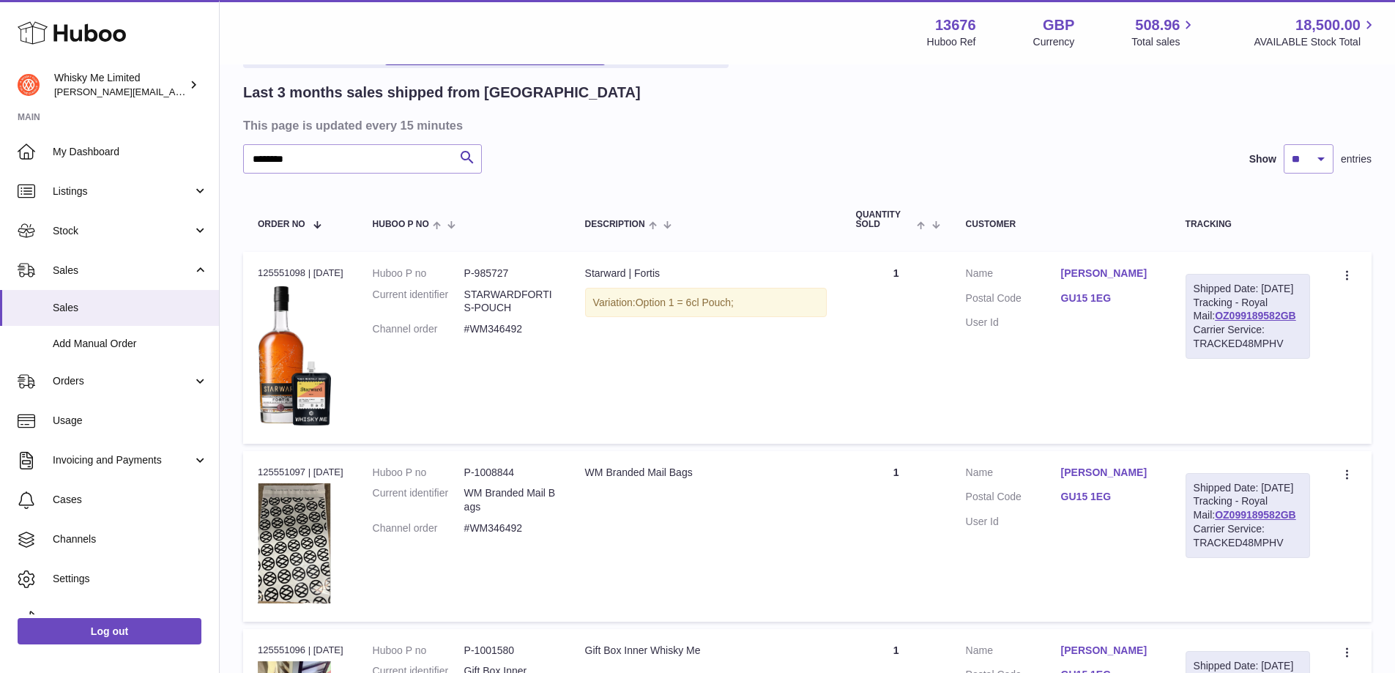
scroll to position [42, 0]
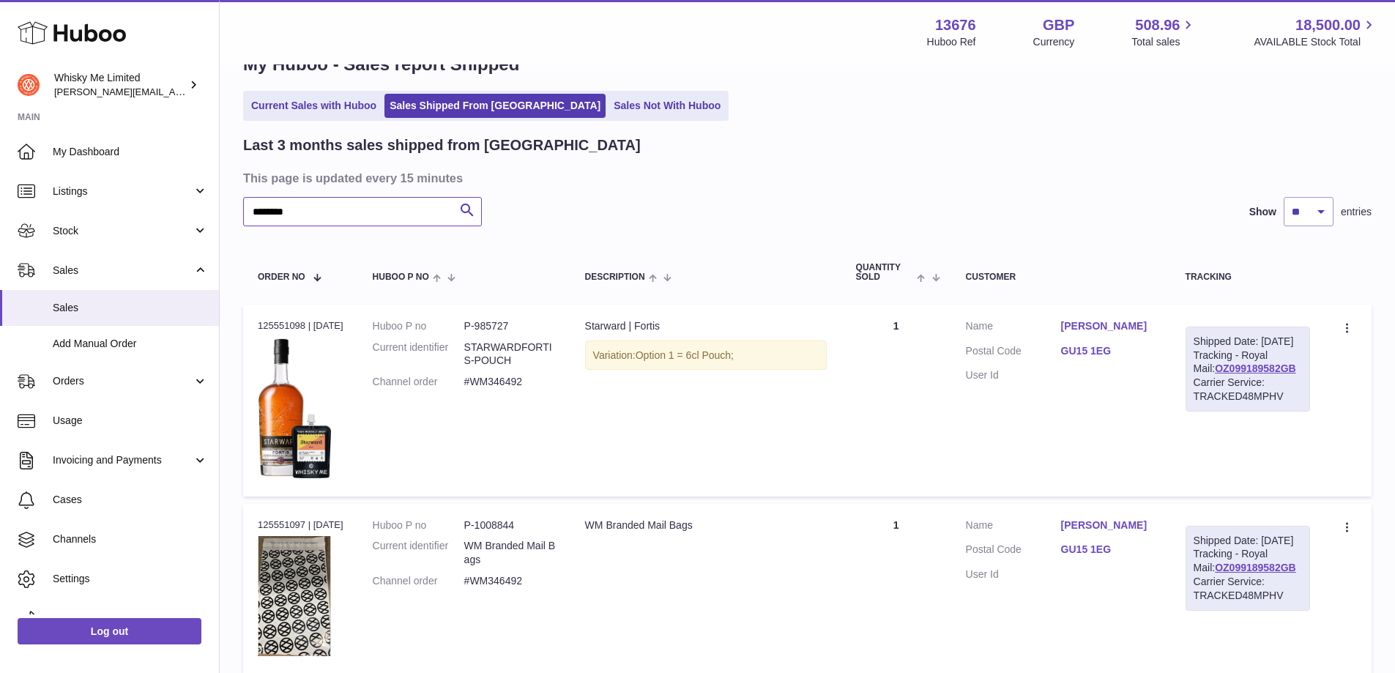
drag, startPoint x: 359, startPoint y: 225, endPoint x: 236, endPoint y: 223, distance: 122.3
click at [236, 223] on div "My Huboo - Sales report Shipped Current Sales with Huboo Sales Shipped From Hub…" at bounding box center [807, 590] width 1175 height 1135
paste input "text"
type input "*******"
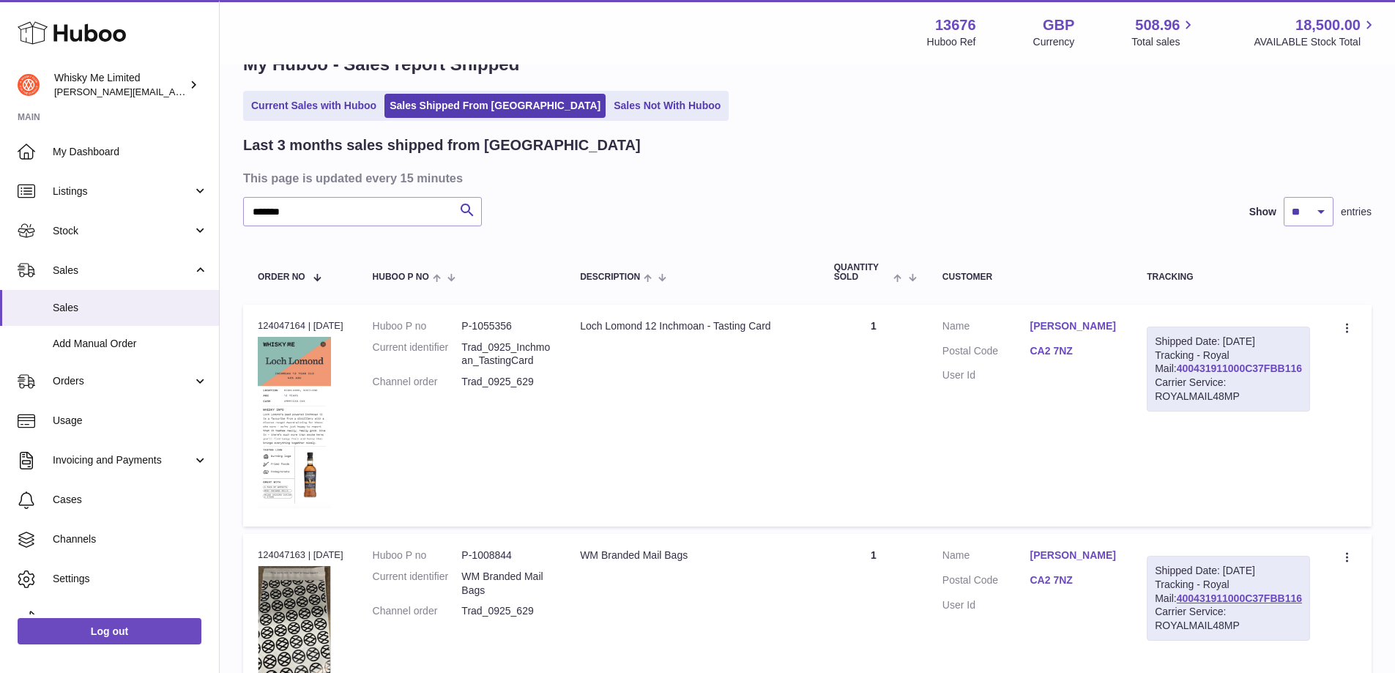
click at [1214, 374] on link "400431911000C37FBB116" at bounding box center [1238, 368] width 125 height 12
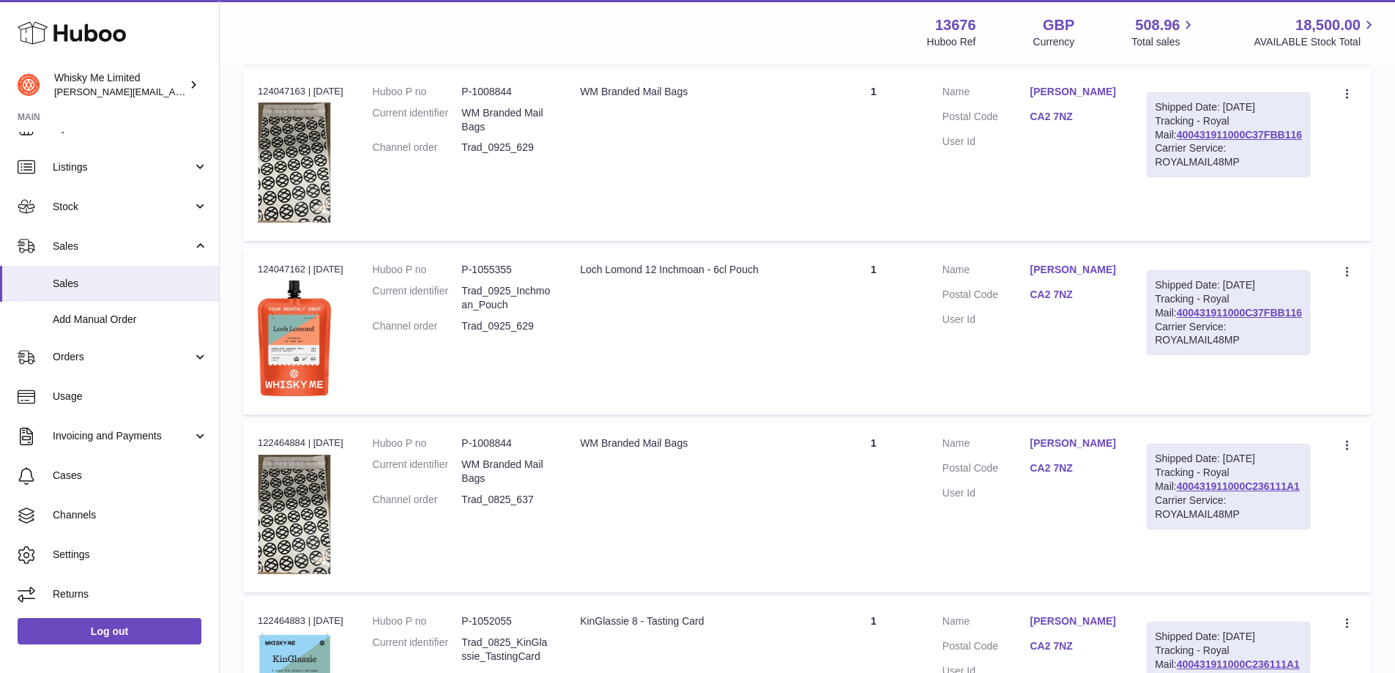
scroll to position [67, 0]
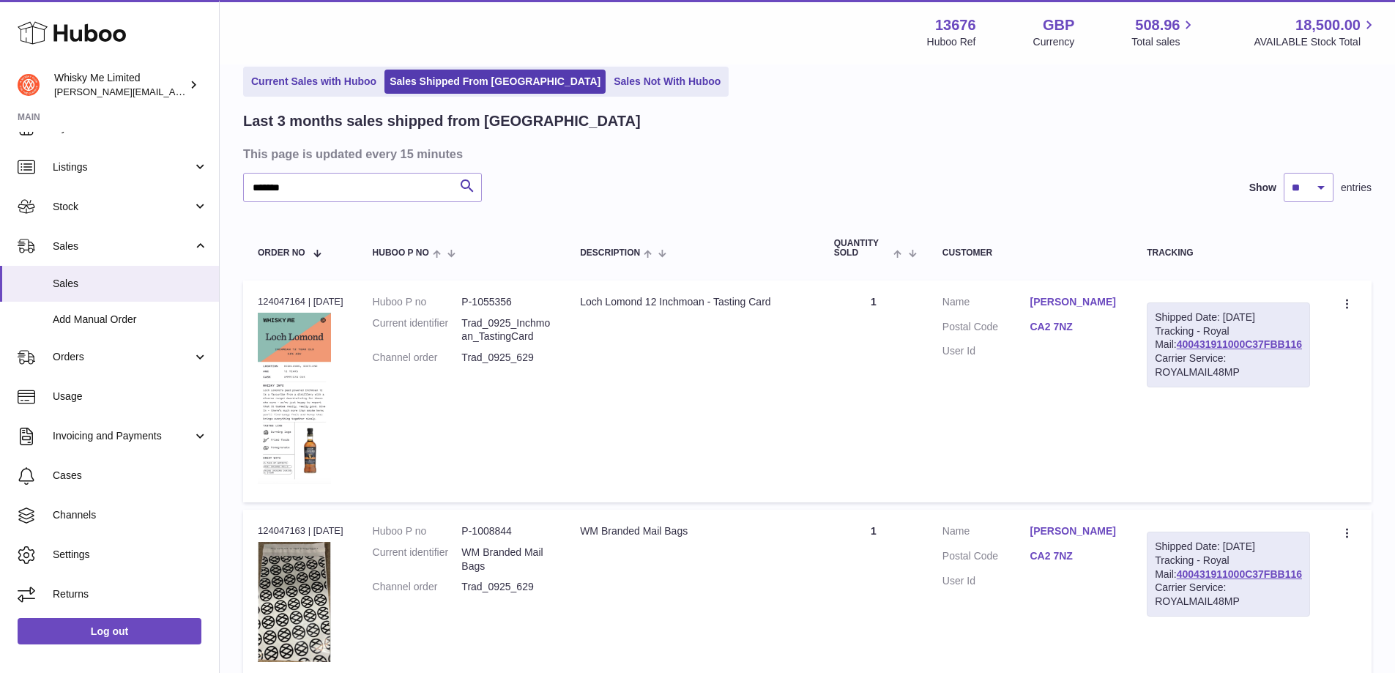
click at [590, 385] on td "Description Loch Lomond 12 Inchmoan - Tasting Card" at bounding box center [692, 391] width 254 height 222
